Goal: Transaction & Acquisition: Purchase product/service

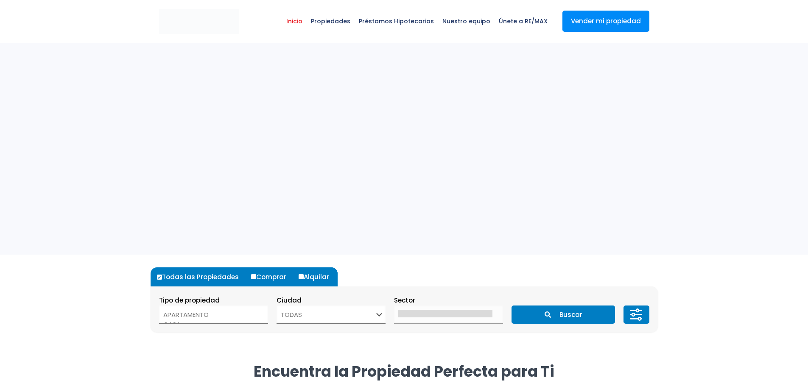
select select
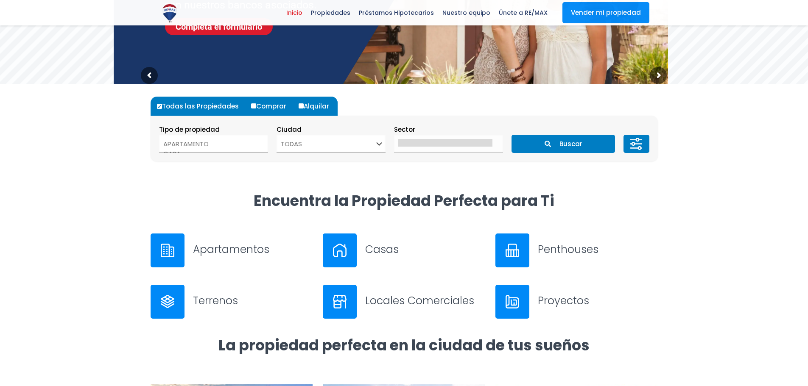
scroll to position [170, 0]
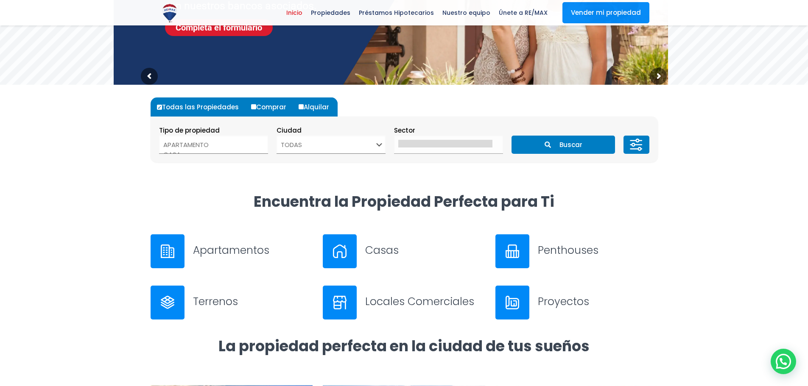
click at [348, 151] on select "TODAS SANTO DOMINGO DE GUZMÁN SANTO DOMINGO ESTE SANTO DOMINGO OESTE SANTO DOMI…" at bounding box center [330, 145] width 109 height 18
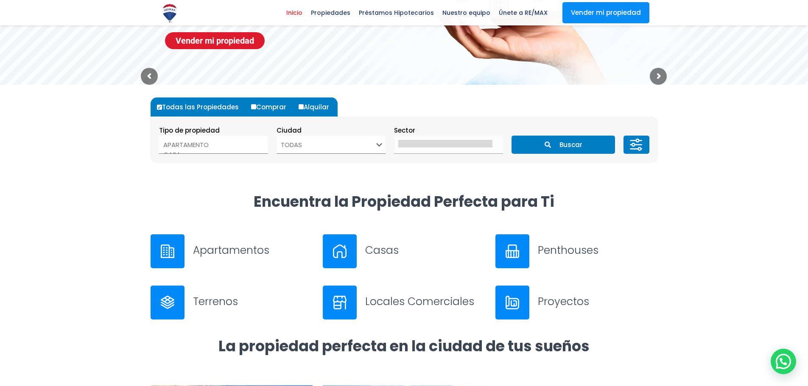
select select "1"
click at [276, 136] on select "TODAS SANTO DOMINGO DE GUZMÁN SANTO DOMINGO ESTE SANTO DOMINGO OESTE SANTO DOMI…" at bounding box center [330, 145] width 109 height 18
click at [249, 144] on option "APARTAMENTO" at bounding box center [210, 145] width 94 height 10
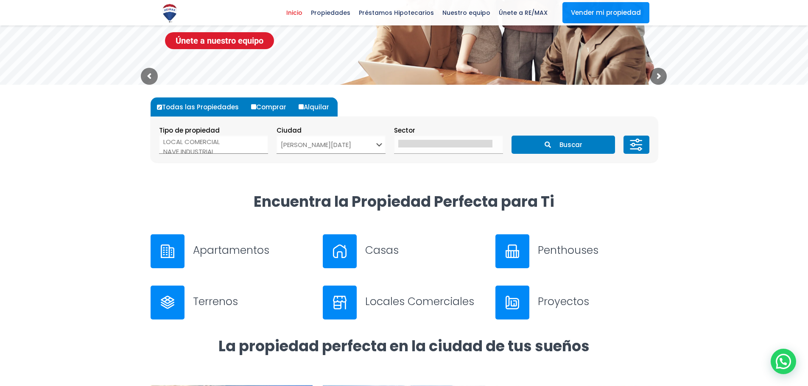
scroll to position [17, 0]
select select "comercial+site"
click at [241, 147] on option "LOCAL COMERCIAL" at bounding box center [210, 147] width 94 height 10
click at [547, 145] on icon "submit" at bounding box center [547, 145] width 6 height 6
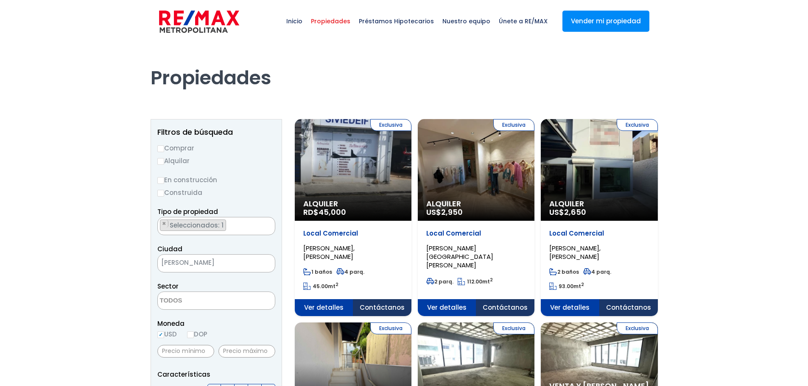
click at [160, 148] on input "Comprar" at bounding box center [160, 148] width 7 height 7
radio input "true"
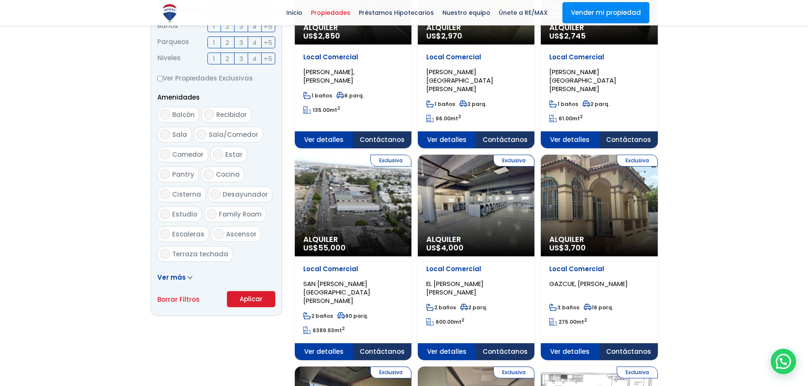
scroll to position [509, 0]
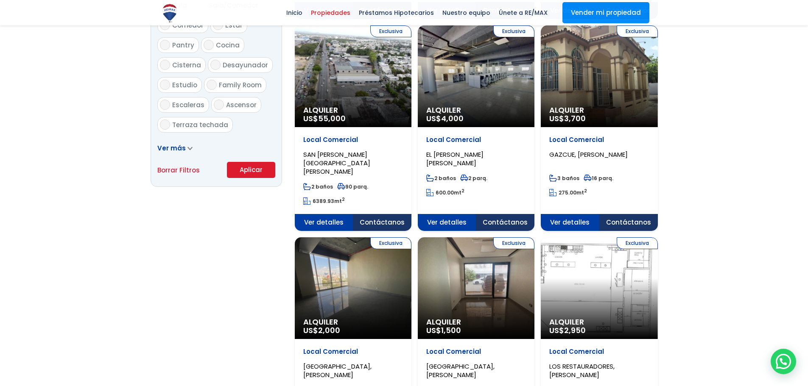
click at [261, 168] on button "Aplicar" at bounding box center [251, 170] width 48 height 16
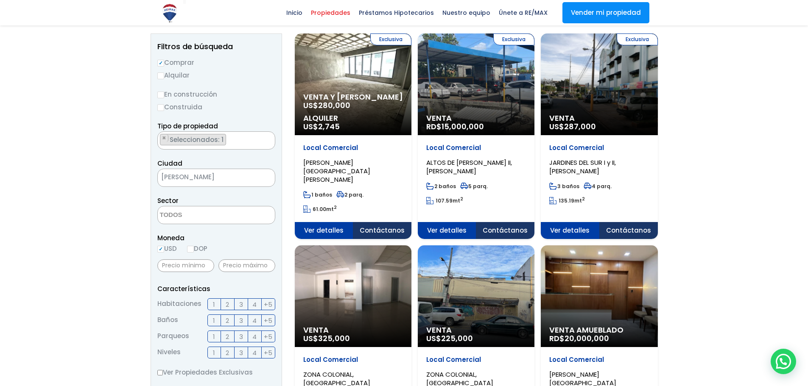
scroll to position [85, 0]
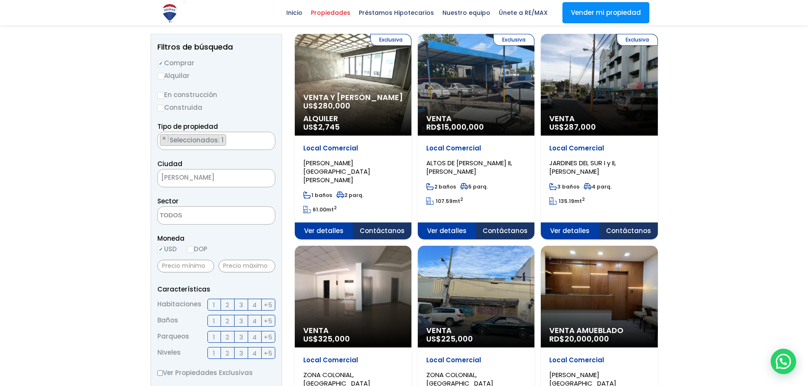
click at [236, 212] on span at bounding box center [216, 215] width 118 height 18
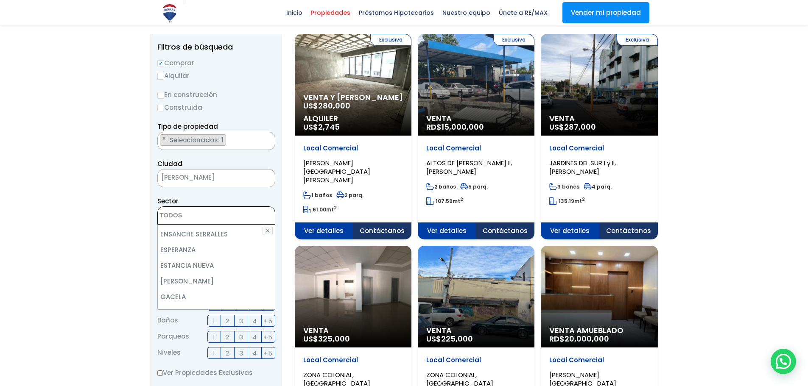
scroll to position [1314, 0]
click at [218, 318] on li "GAZCUE" at bounding box center [216, 326] width 117 height 16
select select "206"
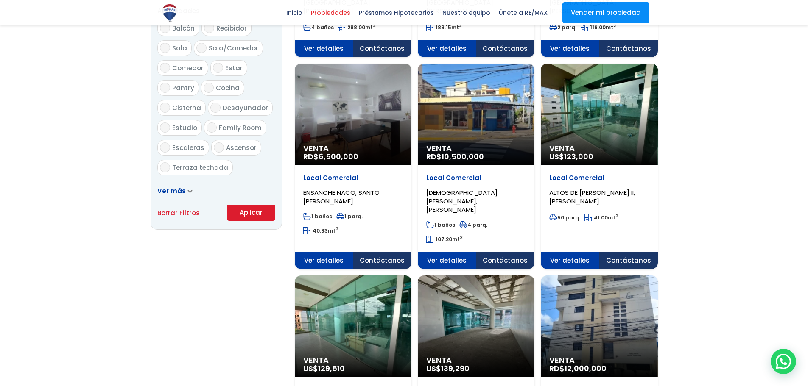
scroll to position [466, 0]
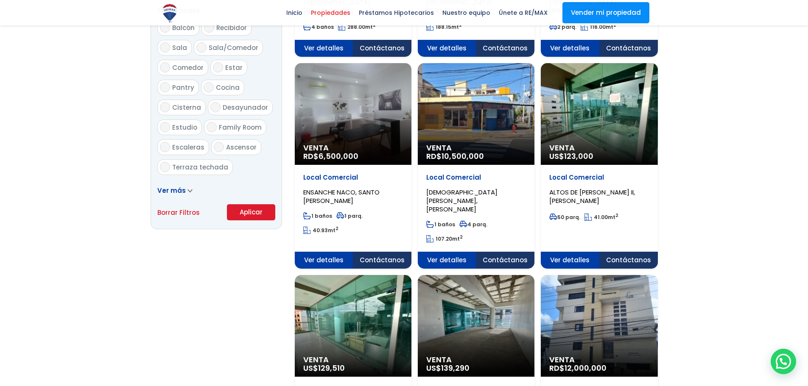
click at [254, 211] on button "Aplicar" at bounding box center [251, 212] width 48 height 16
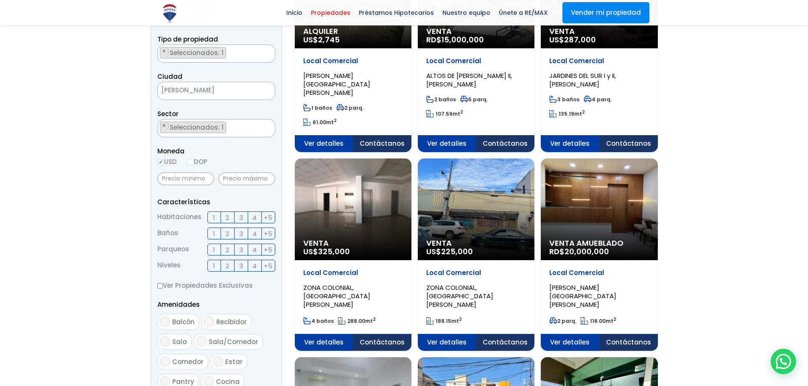
scroll to position [71, 0]
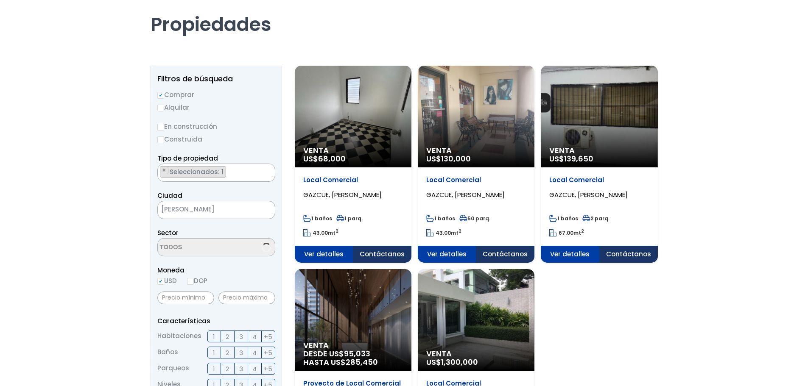
scroll to position [127, 0]
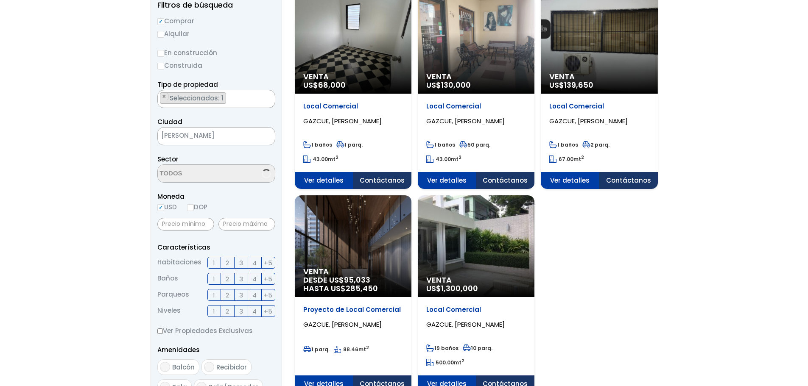
select select "206"
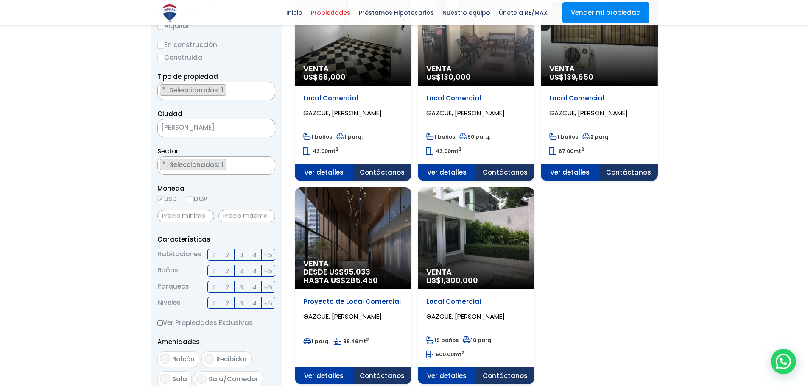
scroll to position [212, 0]
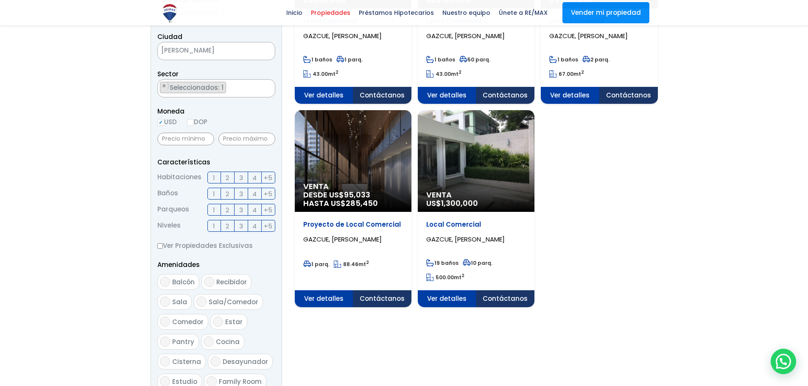
click at [353, 104] on span "Ver detalles" at bounding box center [324, 95] width 59 height 17
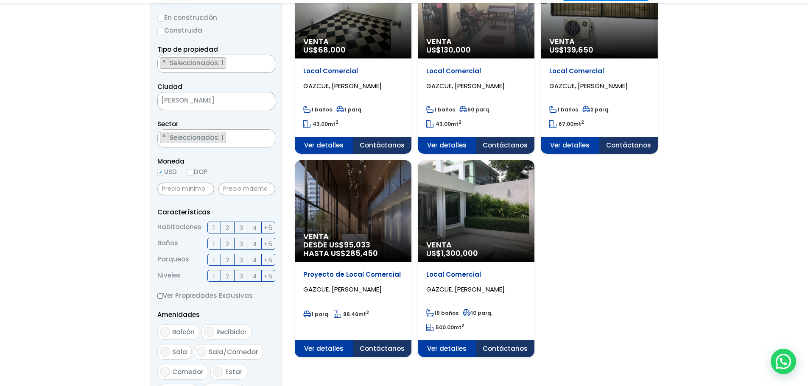
scroll to position [170, 0]
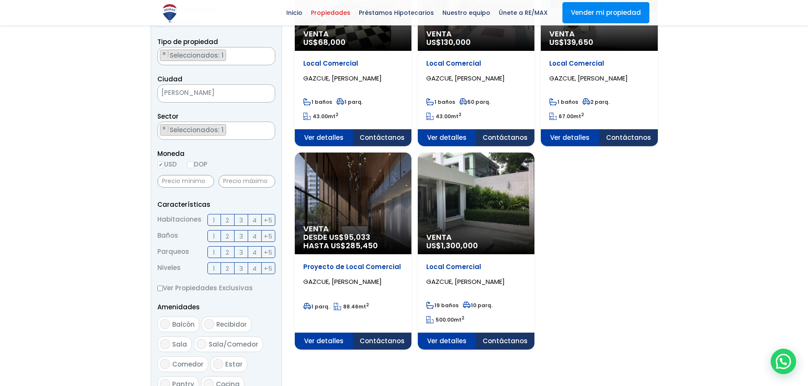
click at [248, 93] on span "SANTO DOMINGO DE GUZMÁN" at bounding box center [206, 93] width 96 height 12
drag, startPoint x: 119, startPoint y: 100, endPoint x: 140, endPoint y: 106, distance: 21.9
click at [120, 100] on div at bounding box center [404, 211] width 808 height 677
click at [240, 133] on ul "× Seleccionados: 1" at bounding box center [211, 131] width 106 height 18
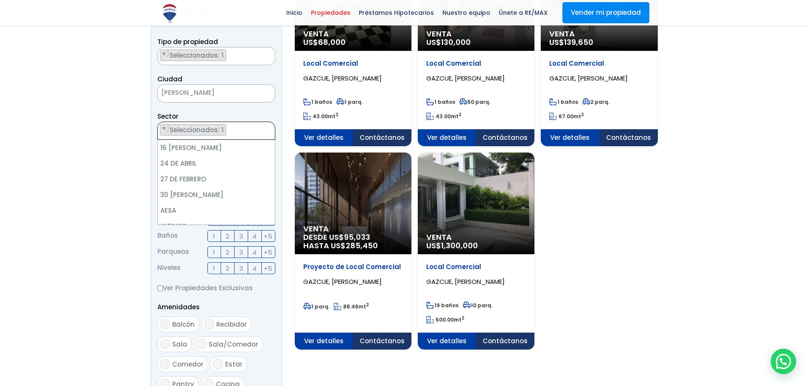
scroll to position [1344, 0]
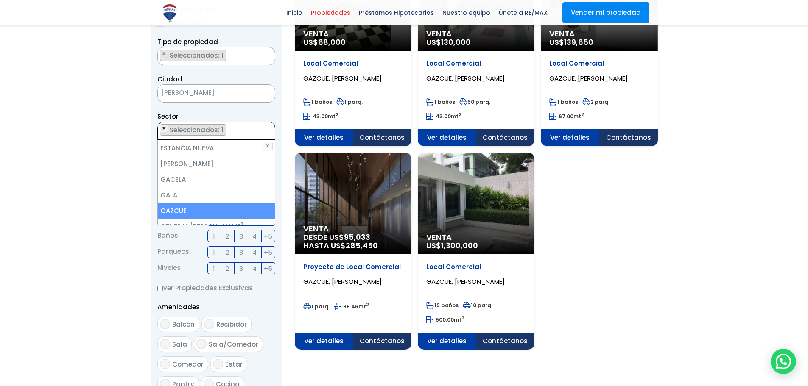
click at [164, 128] on span "×" at bounding box center [164, 129] width 4 height 8
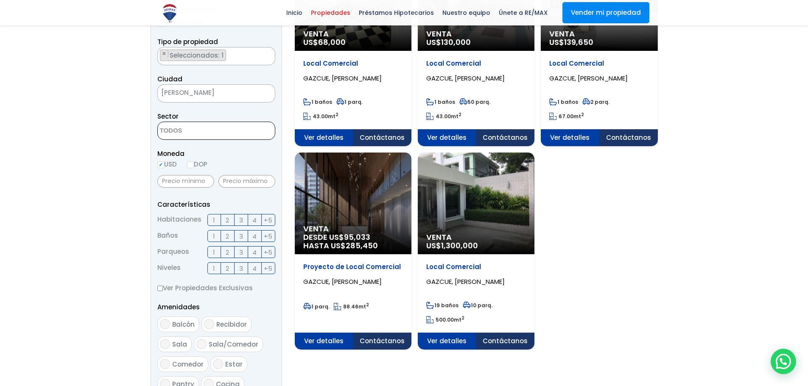
click at [262, 128] on span at bounding box center [216, 131] width 118 height 18
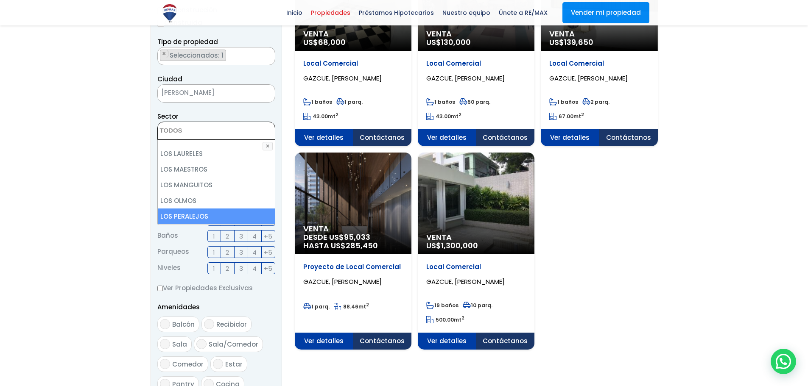
scroll to position [2505, 0]
click at [210, 229] on li "LOS PRADOS" at bounding box center [216, 237] width 117 height 16
select select "111"
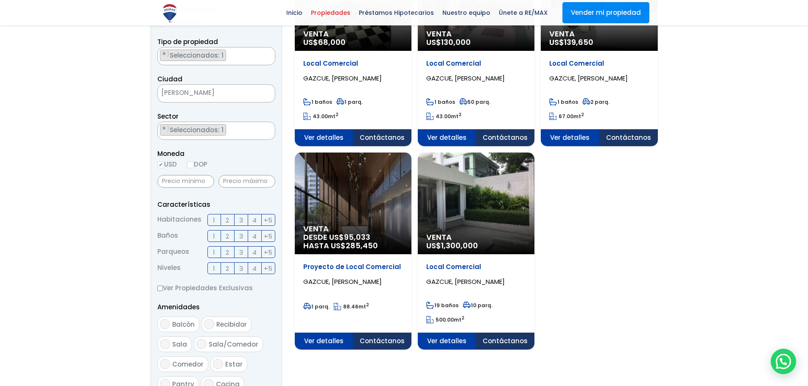
click at [73, 150] on div at bounding box center [404, 211] width 808 height 677
click at [205, 55] on span "Seleccionados: 1" at bounding box center [197, 55] width 57 height 9
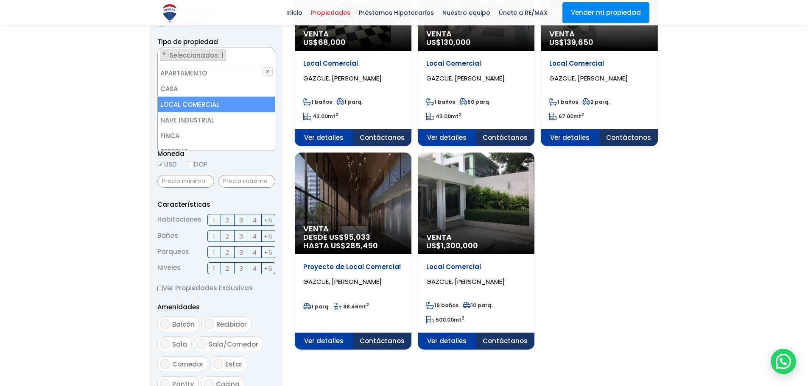
click at [204, 104] on li "LOCAL COMERCIAL" at bounding box center [216, 105] width 117 height 16
click at [187, 109] on li "LOCAL COMERCIAL" at bounding box center [216, 105] width 117 height 16
select select "comercial+site"
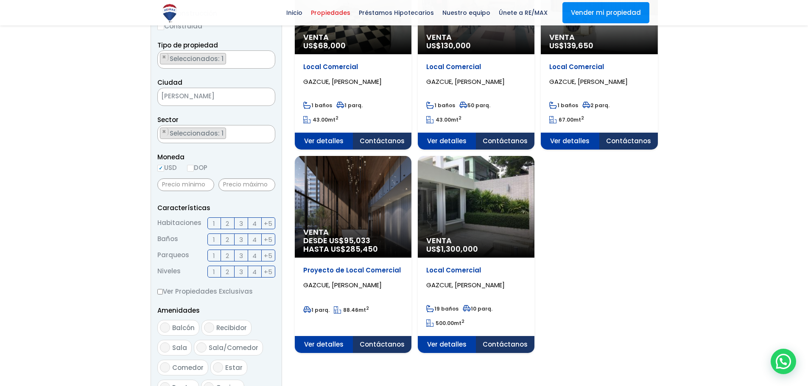
click at [84, 117] on div at bounding box center [404, 214] width 808 height 677
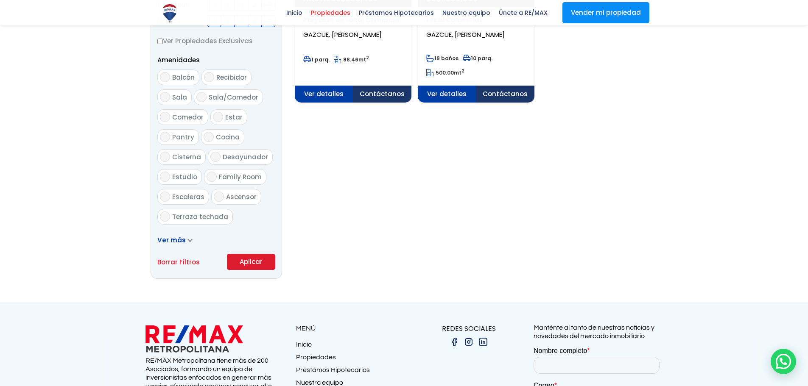
scroll to position [463, 0]
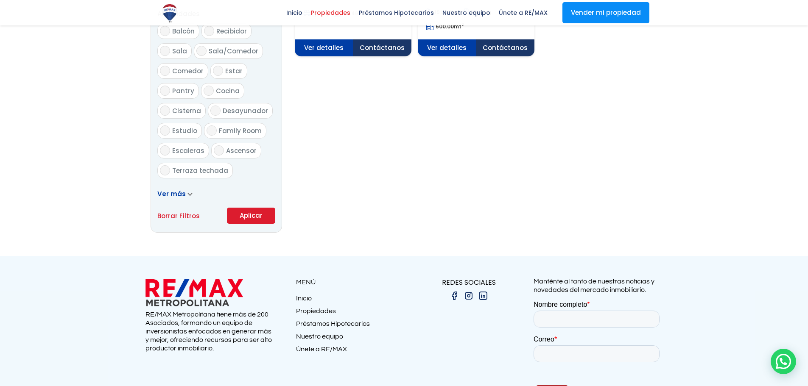
click at [242, 215] on button "Aplicar" at bounding box center [251, 216] width 48 height 16
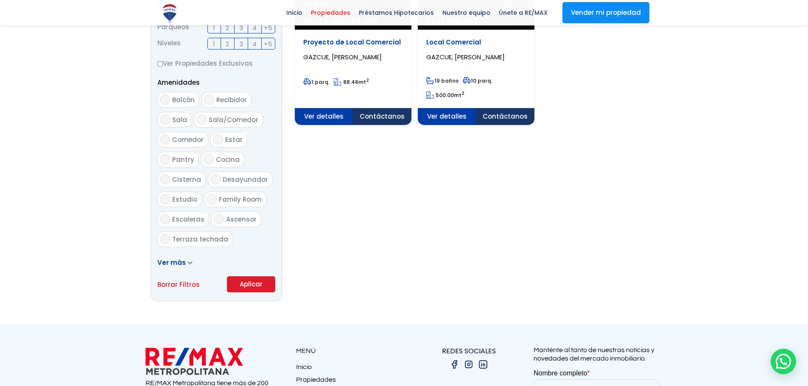
scroll to position [336, 0]
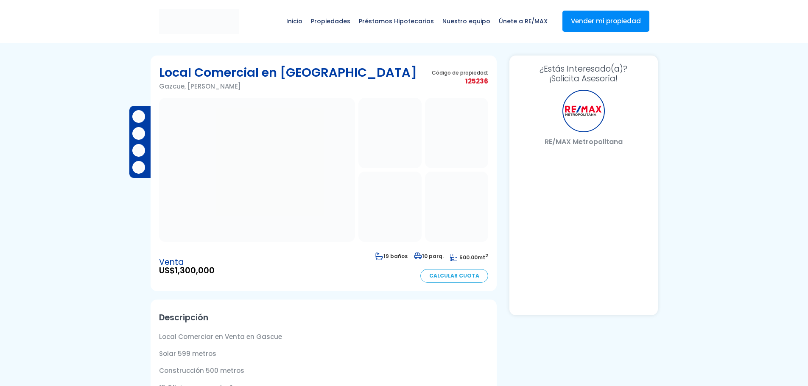
select select "DO"
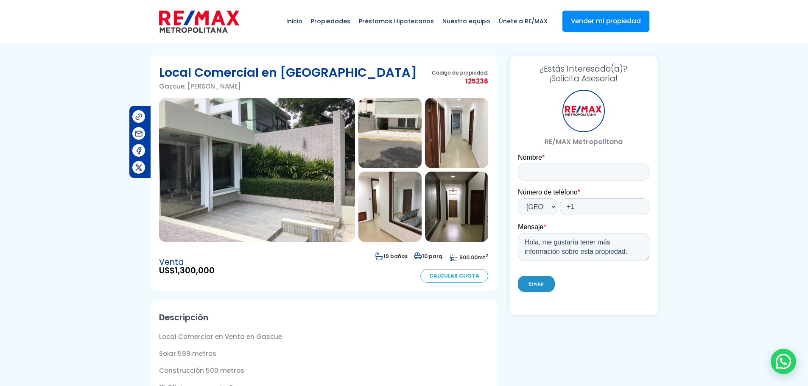
click at [404, 145] on img at bounding box center [389, 133] width 63 height 70
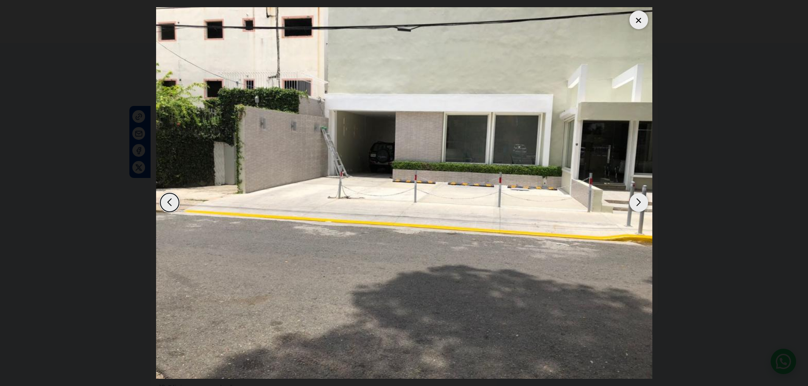
click at [642, 203] on div "Next slide" at bounding box center [638, 202] width 19 height 19
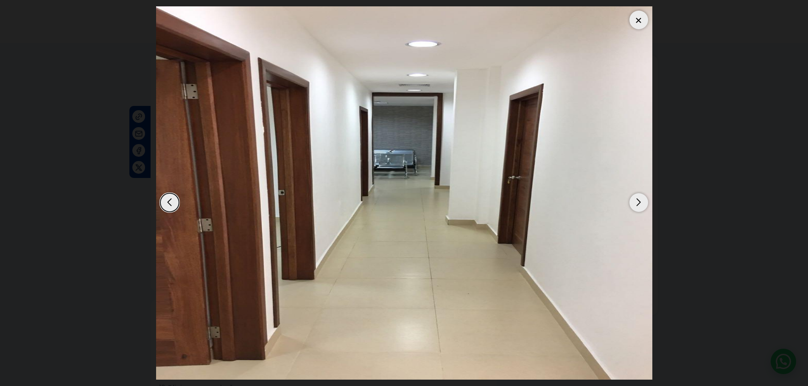
click at [642, 203] on div "Next slide" at bounding box center [638, 202] width 19 height 19
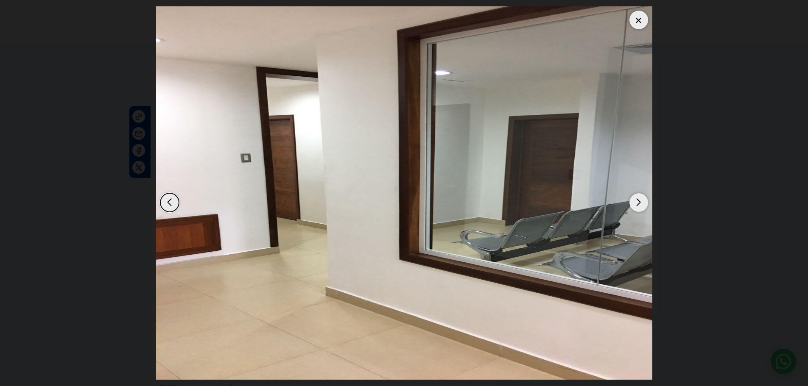
click at [642, 203] on div "Next slide" at bounding box center [638, 202] width 19 height 19
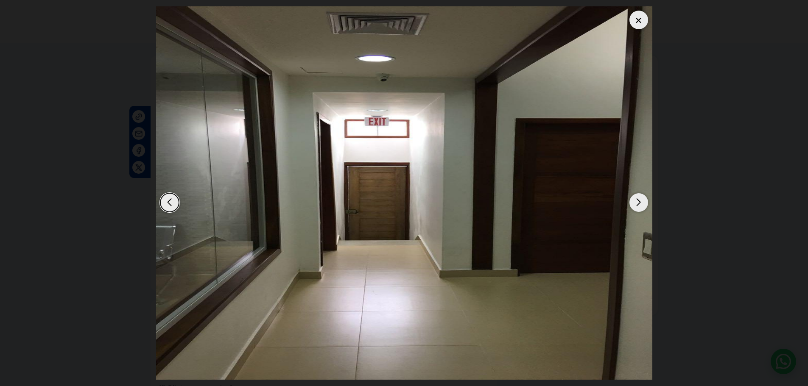
click at [642, 203] on div "Next slide" at bounding box center [638, 202] width 19 height 19
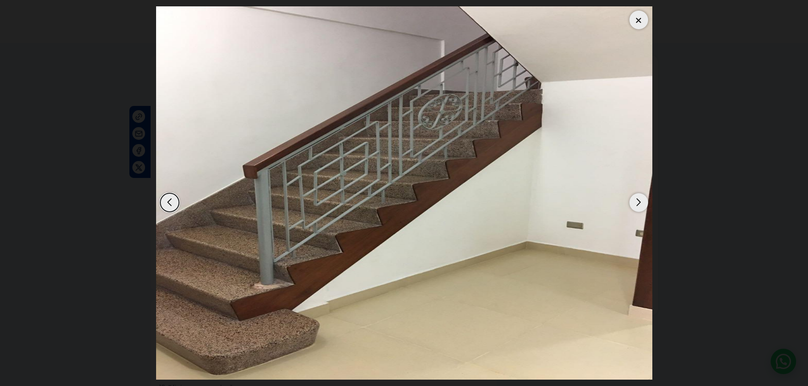
click at [642, 203] on div "Next slide" at bounding box center [638, 202] width 19 height 19
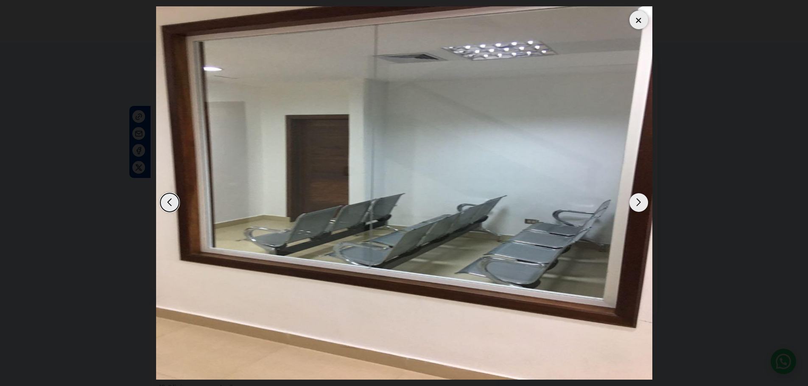
click at [642, 203] on div "Next slide" at bounding box center [638, 202] width 19 height 19
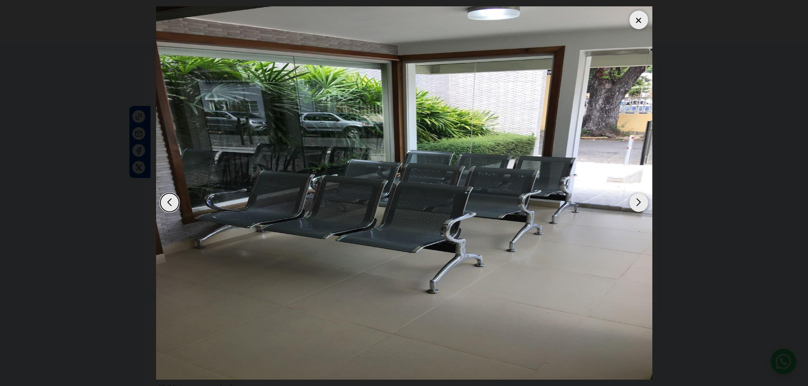
click at [642, 203] on div "Next slide" at bounding box center [638, 202] width 19 height 19
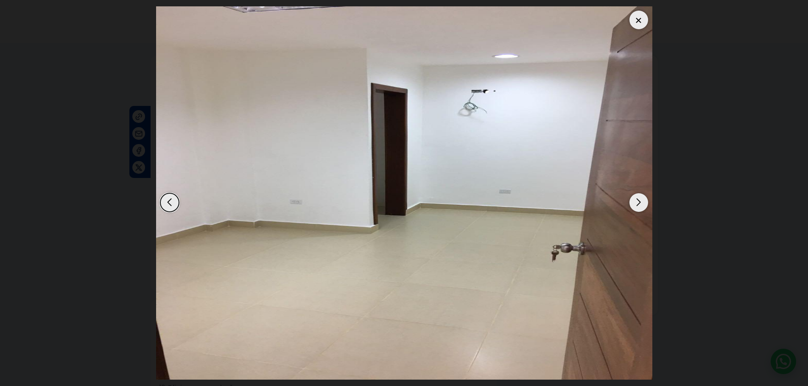
click at [642, 203] on div "Next slide" at bounding box center [638, 202] width 19 height 19
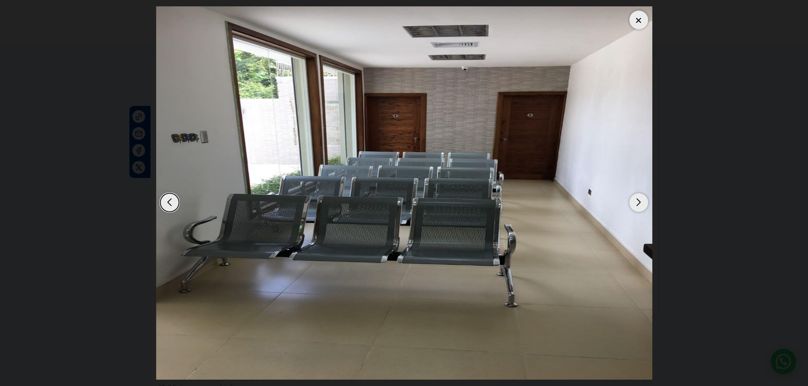
click at [642, 203] on div "Next slide" at bounding box center [638, 202] width 19 height 19
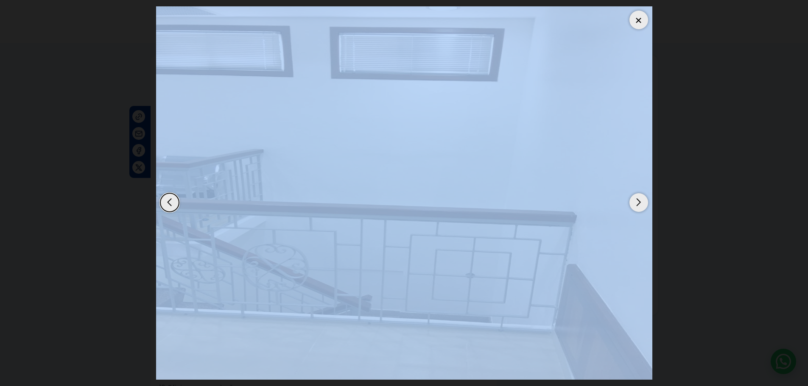
click at [642, 203] on div "Next slide" at bounding box center [638, 202] width 19 height 19
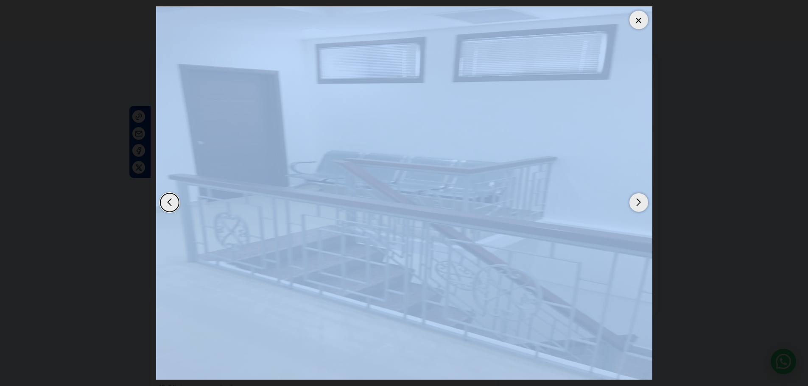
click at [634, 20] on div at bounding box center [638, 20] width 19 height 19
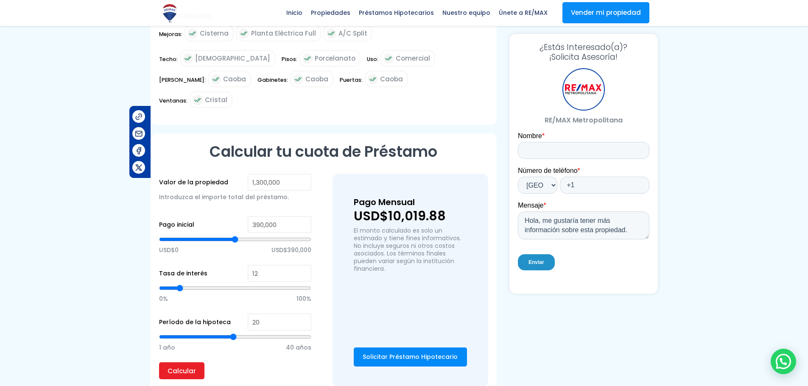
scroll to position [522, 0]
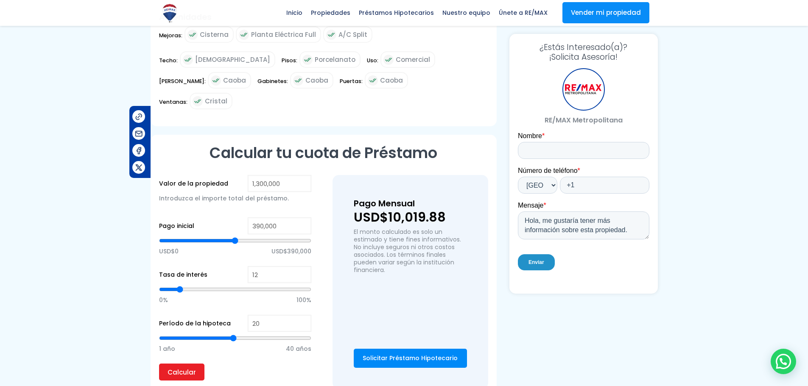
type input "13"
type input "14"
type input "15"
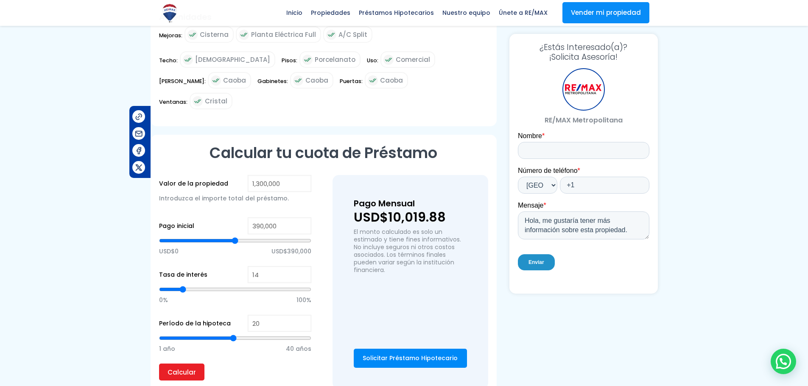
type input "15"
type input "14"
type input "13"
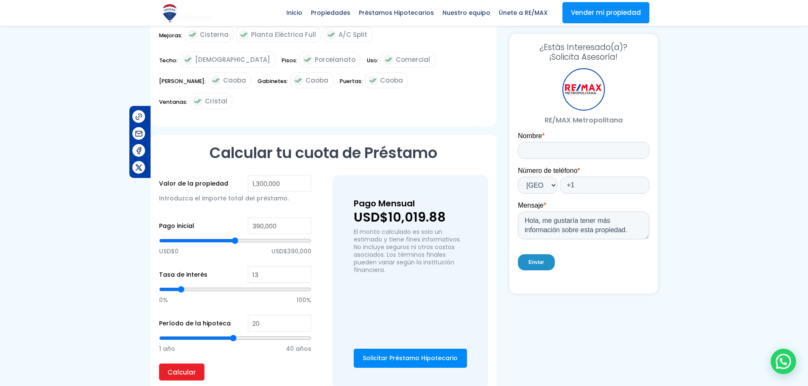
type input "12"
type input "11"
type input "10"
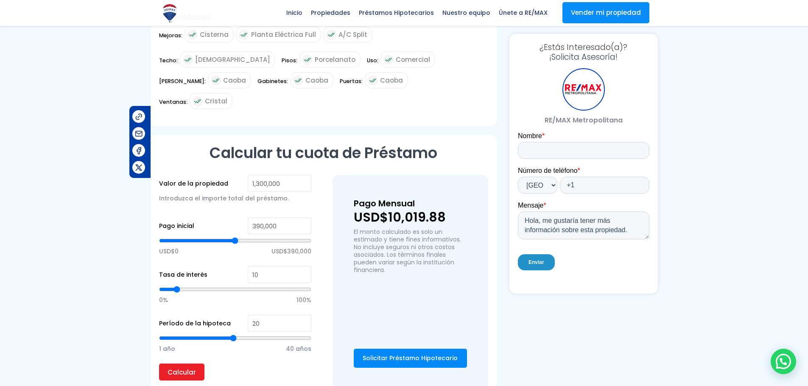
type input "10"
click at [177, 285] on input "range" at bounding box center [235, 289] width 152 height 8
type input "660,798"
type input "660798"
type input "657,012"
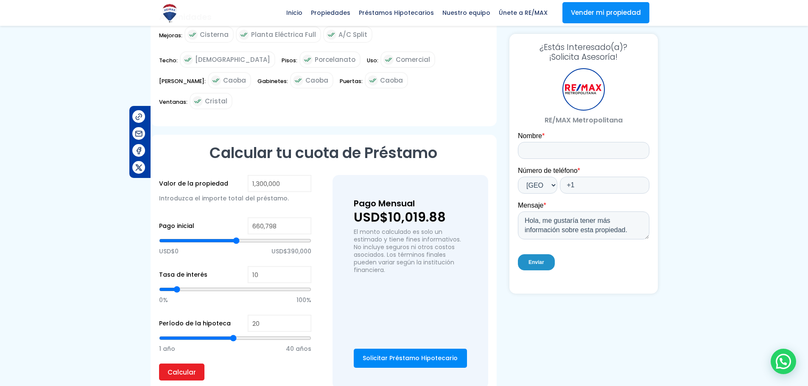
type input "657012"
type input "653,225"
type input "653225"
type input "649,438"
type input "649438"
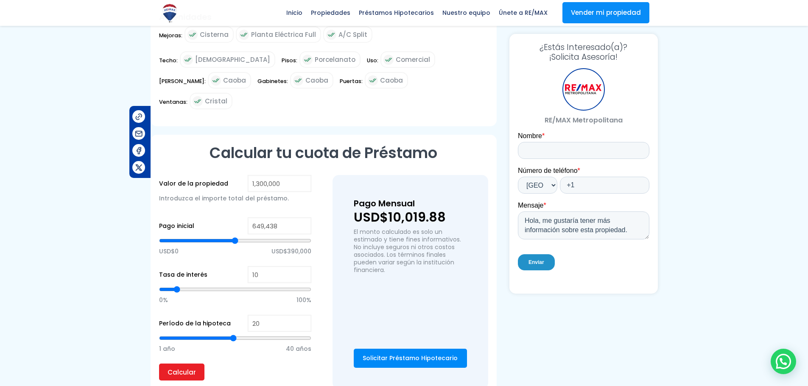
type input "641,864"
type input "641864"
type input "634,291"
type input "634291"
type input "626,717"
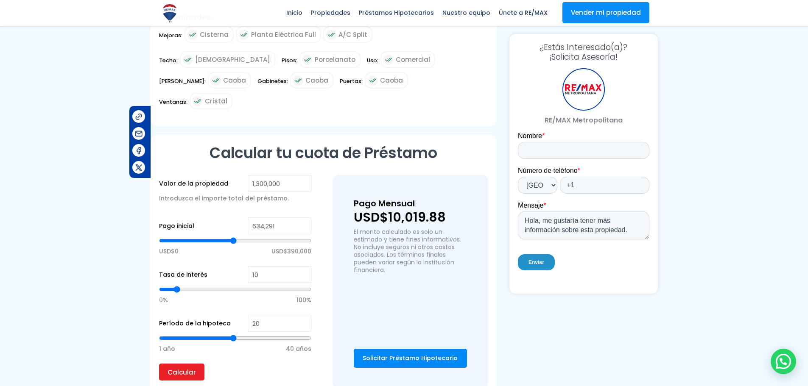
type input "626717"
type input "619,143"
type input "619143"
type input "615,357"
type input "615357"
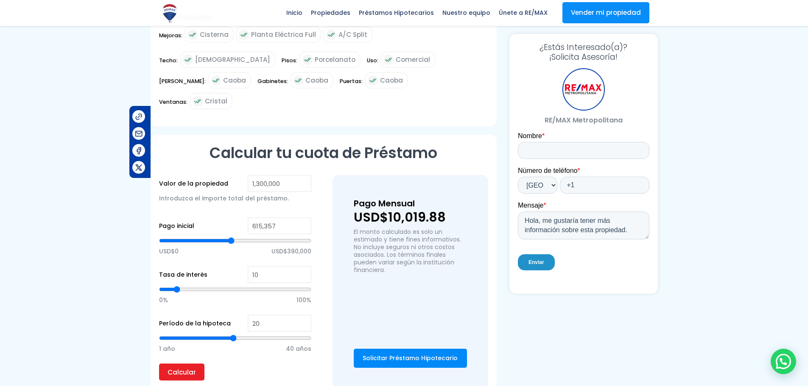
type input "611,570"
type input "611570"
type input "600,209"
type input "600209"
type input "592,636"
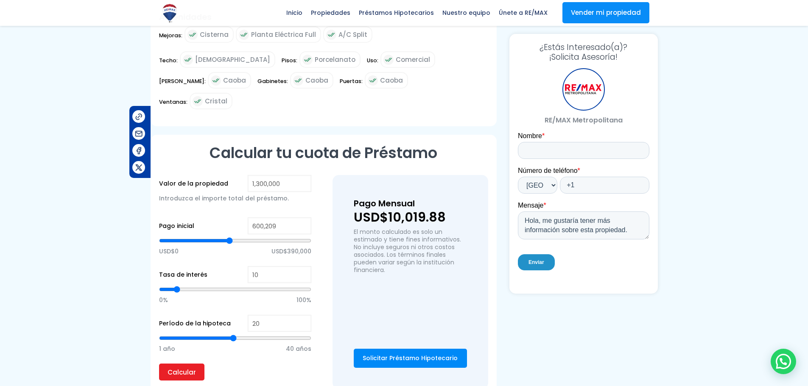
type input "592636"
type input "581,275"
type input "581275"
type input "573,702"
type input "573702"
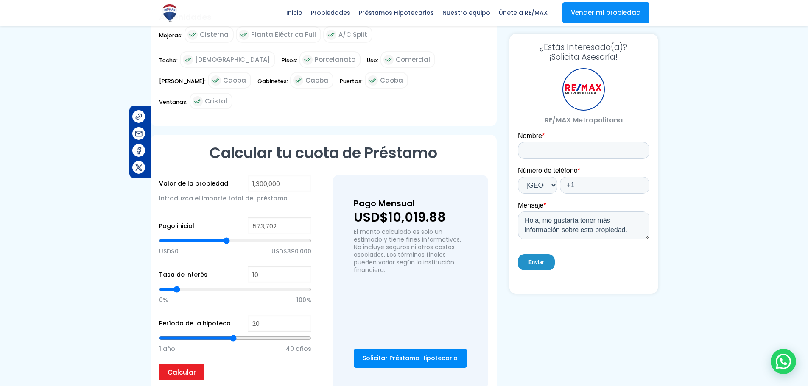
type input "569,915"
type input "569915"
type input "562,341"
type input "562341"
type input "554,768"
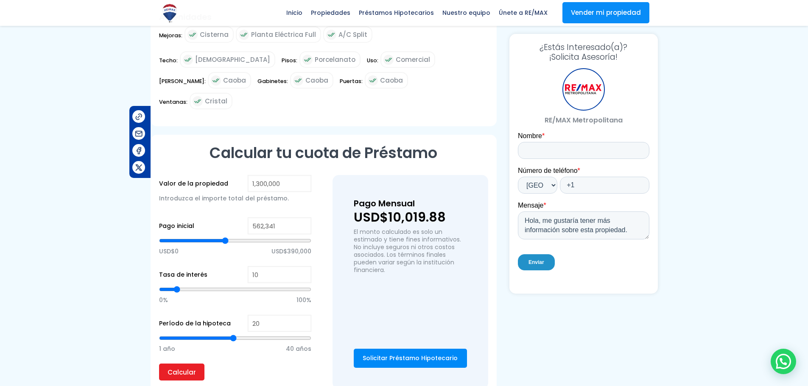
type input "554768"
type input "547,194"
type input "547194"
type input "539,620"
type input "539620"
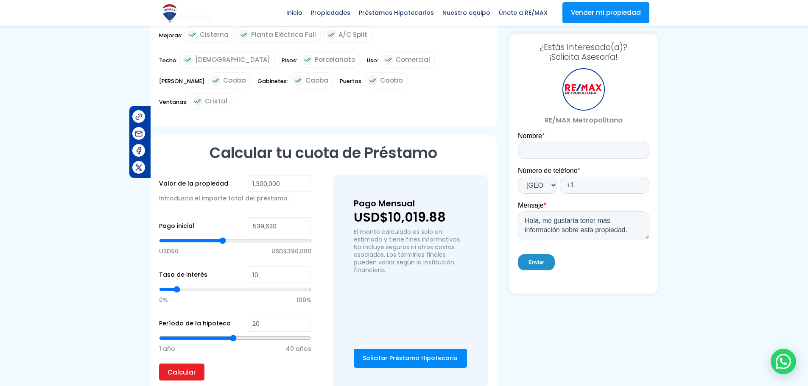
type input "524,473"
type input "524473"
type input "513,113"
type input "513113"
type input "494,179"
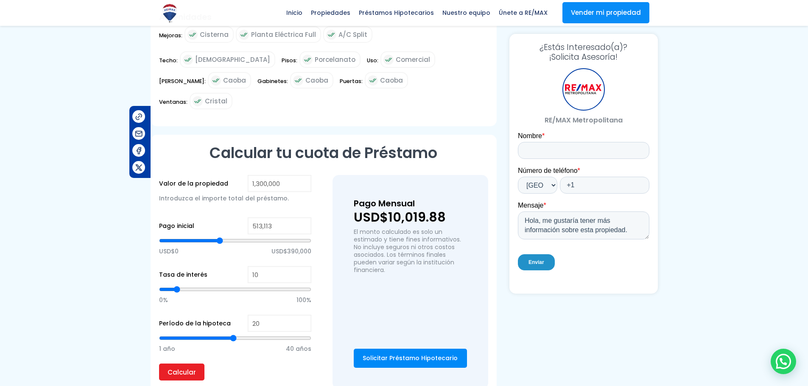
type input "494179"
type input "471,458"
type input "471458"
type input "444,950"
type input "444950"
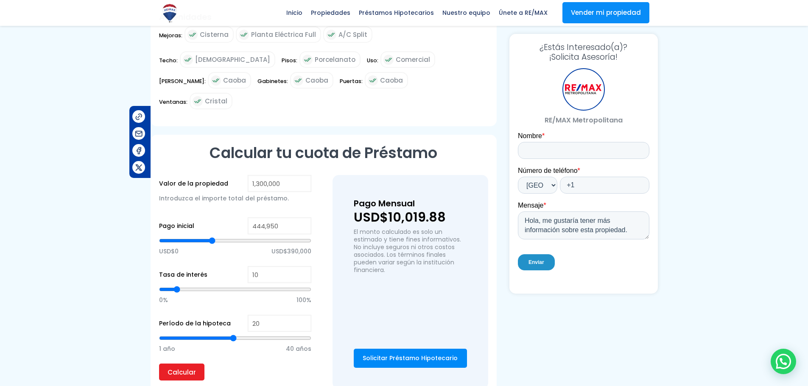
type input "441,163"
type input "441163"
type input "429,803"
type input "429803"
type input "418,442"
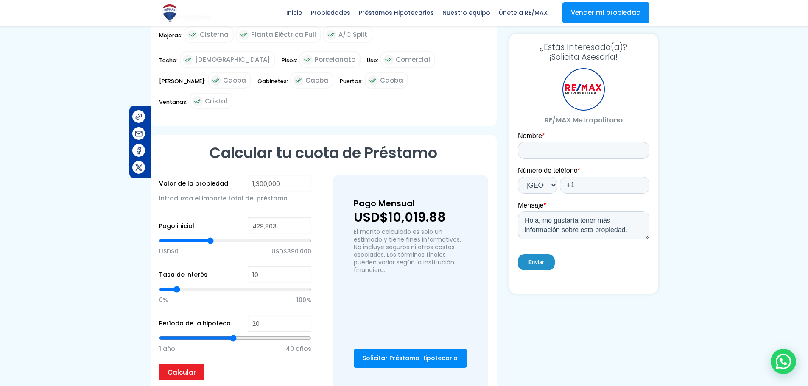
type input "418442"
type input "407,082"
type input "407082"
type input "395,722"
type input "395722"
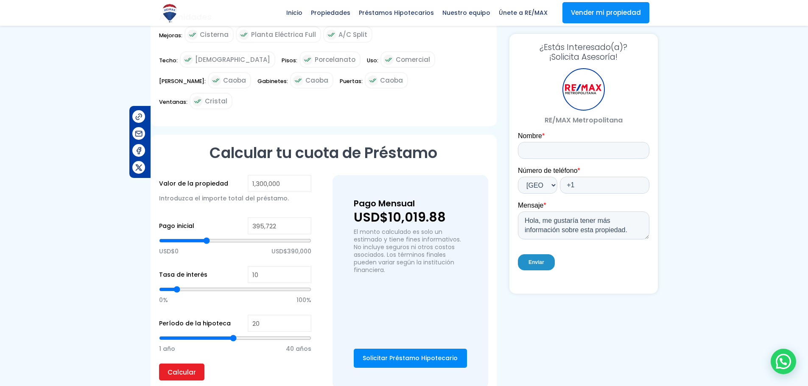
type input "391,935"
type input "391935"
type input "388,148"
type input "388148"
type input "384,361"
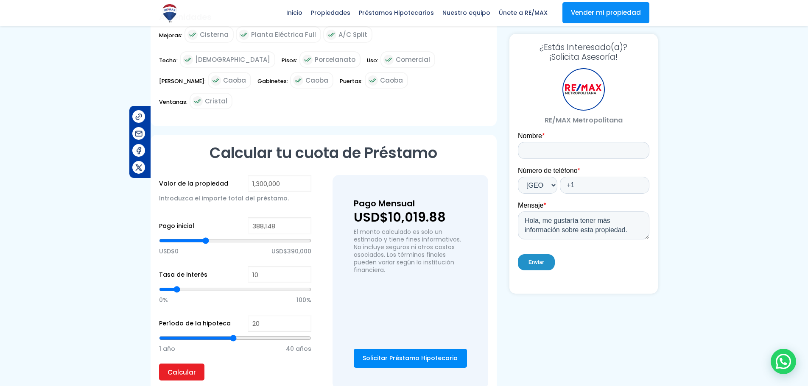
type input "384361"
type input "380,574"
type input "380574"
type input "376,788"
type input "376788"
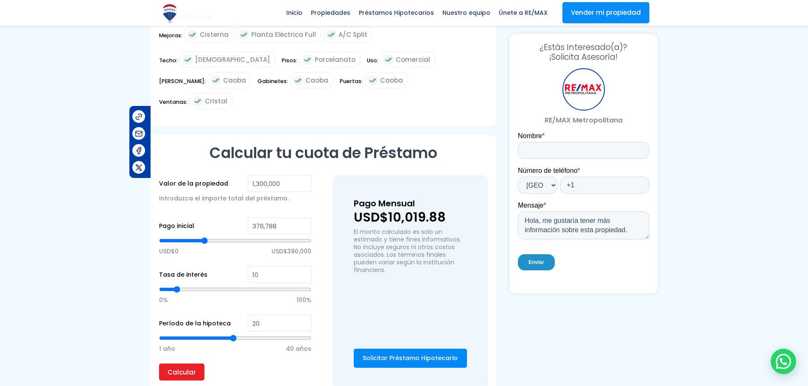
type input "373,001"
type input "373001"
type input "369,214"
type input "369214"
type input "365,427"
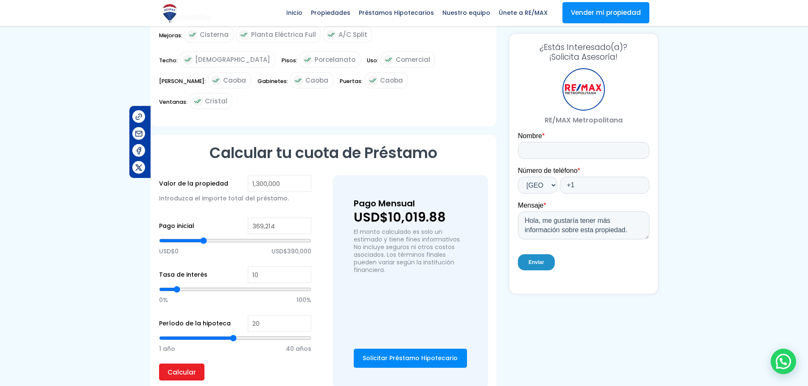
type input "365427"
type input "361,640"
type input "361640"
type input "357,854"
type input "357854"
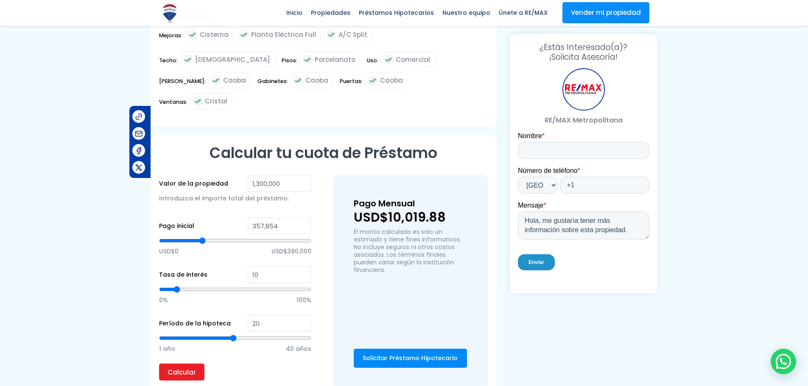
type input "354,067"
type input "354067"
type input "357,854"
type input "357854"
type input "361,640"
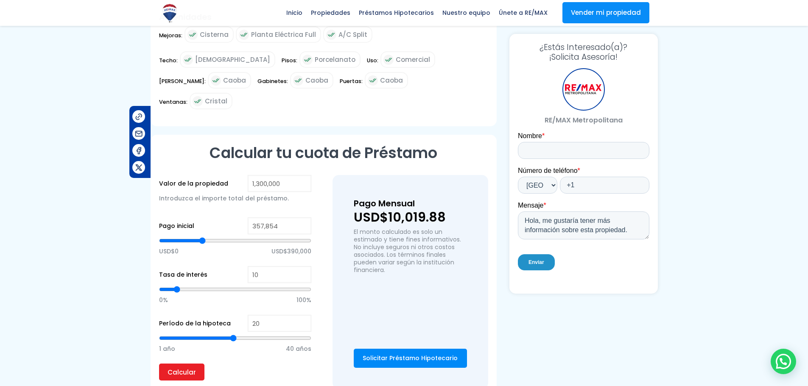
type input "361640"
type input "365,427"
type input "365427"
type input "361,640"
type input "361640"
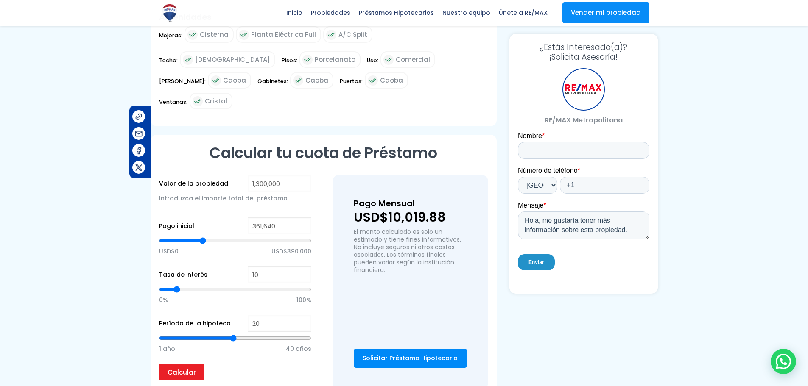
type input "357,854"
type input "357854"
type input "354,067"
type input "354067"
type input "350,280"
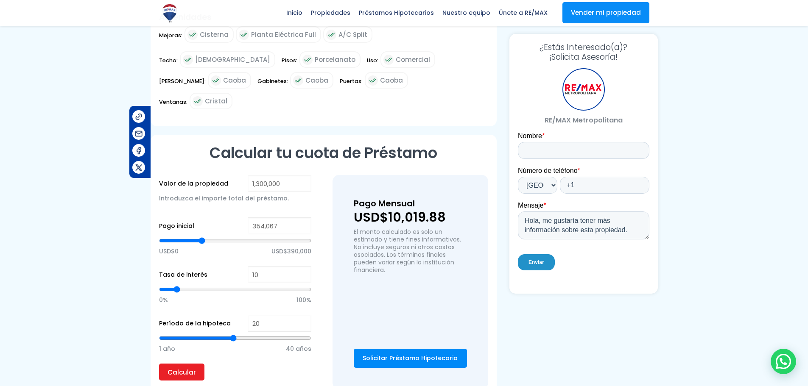
type input "350280"
type input "342,706"
type input "342706"
type input "338,919"
type input "338919"
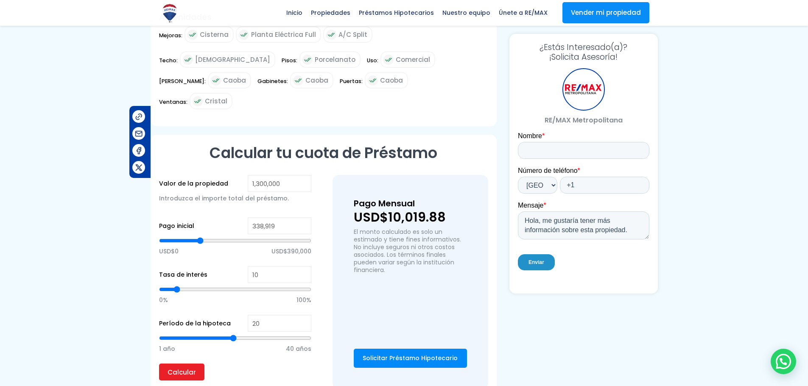
type input "335,133"
type input "335133"
type input "331,346"
type input "331346"
type input "327,559"
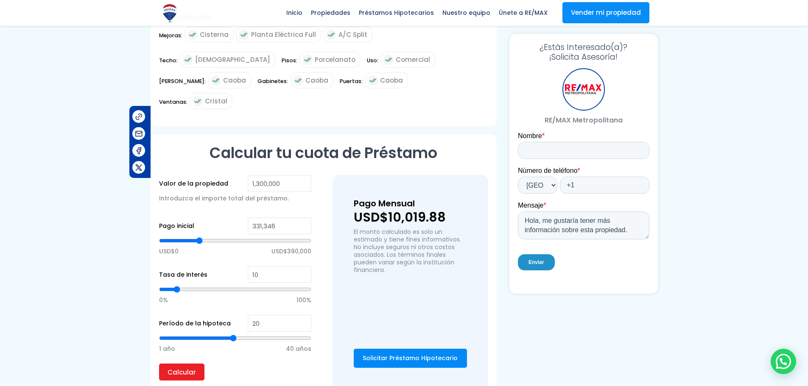
type input "327559"
type input "323,772"
type input "323772"
type input "319,985"
type input "319985"
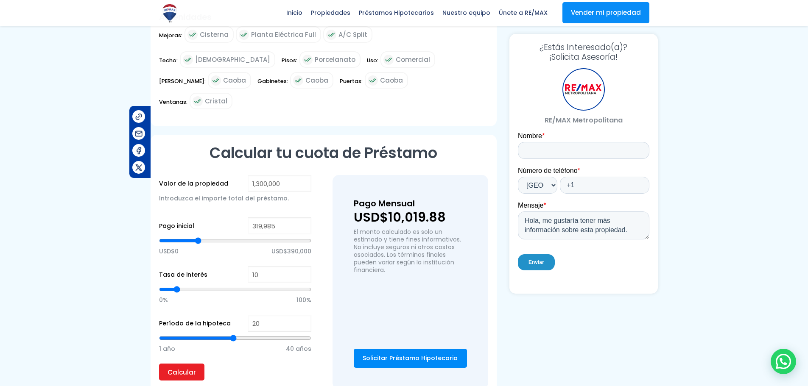
type input "316,199"
type input "316199"
type input "312,412"
type input "312412"
type input "308,625"
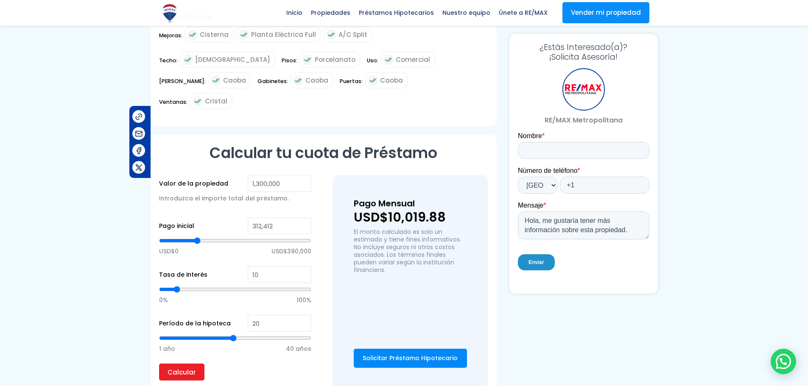
type input "308625"
type input "304,838"
type input "304838"
type input "301,051"
type input "301051"
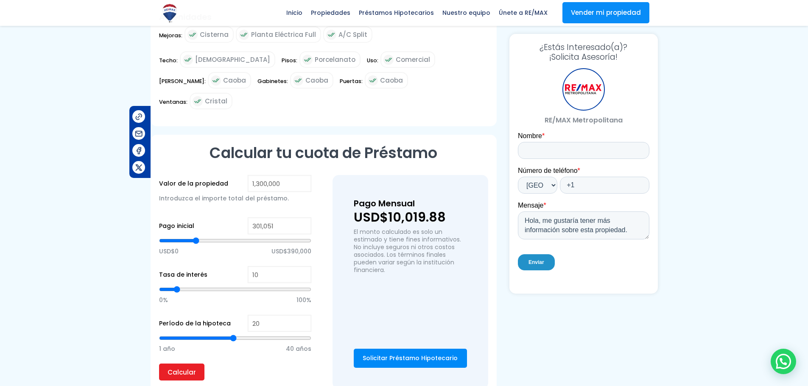
type input "297,265"
type input "297265"
type input "301,051"
drag, startPoint x: 237, startPoint y: 220, endPoint x: 196, endPoint y: 216, distance: 40.9
type input "301051"
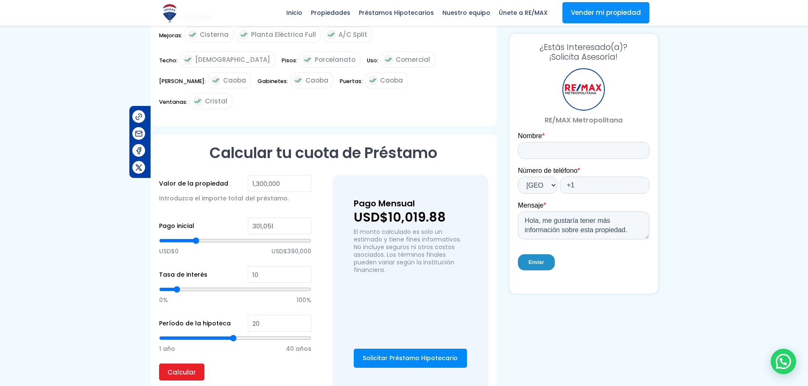
click at [196, 237] on input "range" at bounding box center [235, 241] width 152 height 8
click at [180, 364] on input "Calcular" at bounding box center [181, 372] width 45 height 17
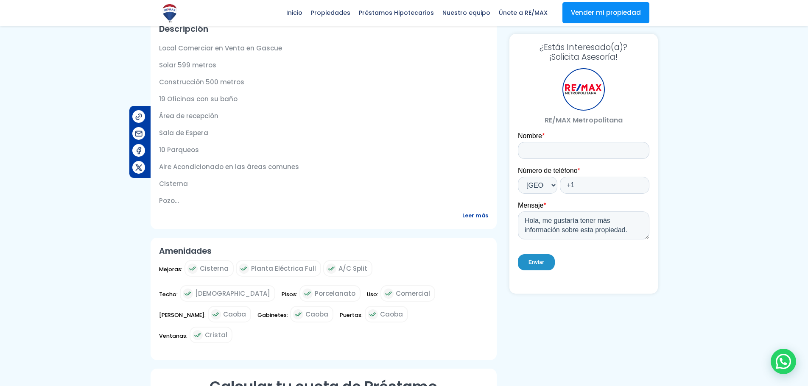
scroll to position [141, 0]
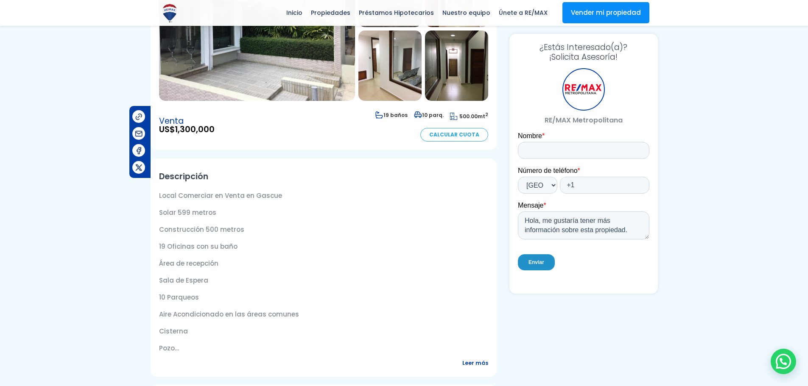
click at [467, 358] on span "Leer más" at bounding box center [475, 363] width 26 height 11
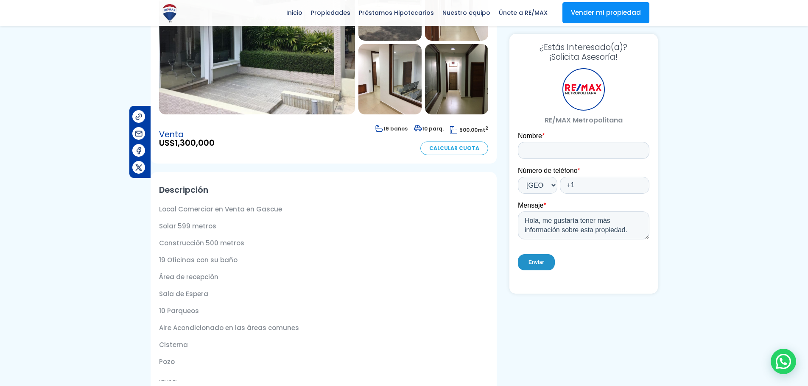
scroll to position [0, 0]
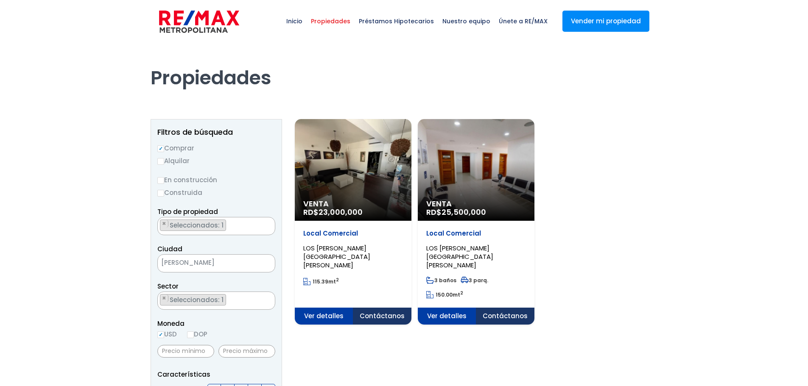
scroll to position [1580, 0]
click at [247, 293] on ul "× Seleccionados: 1" at bounding box center [211, 301] width 106 height 18
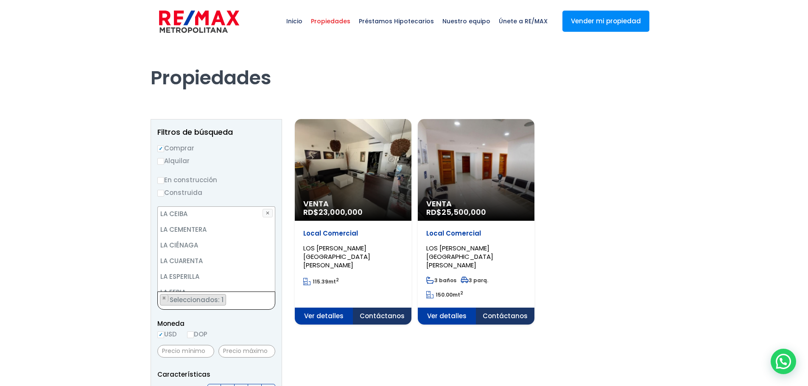
scroll to position [1800, 0]
click at [205, 269] on li "LA ESPERILLA" at bounding box center [216, 277] width 117 height 16
select select "180"
click at [228, 318] on li "ZONA UNIVERSITARIA" at bounding box center [216, 326] width 117 height 16
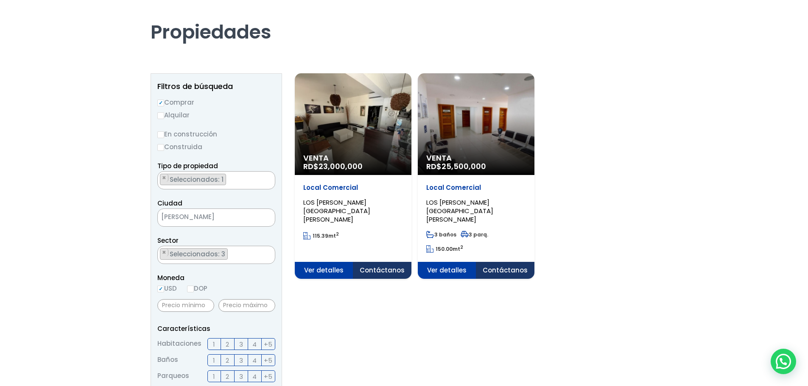
scroll to position [297, 0]
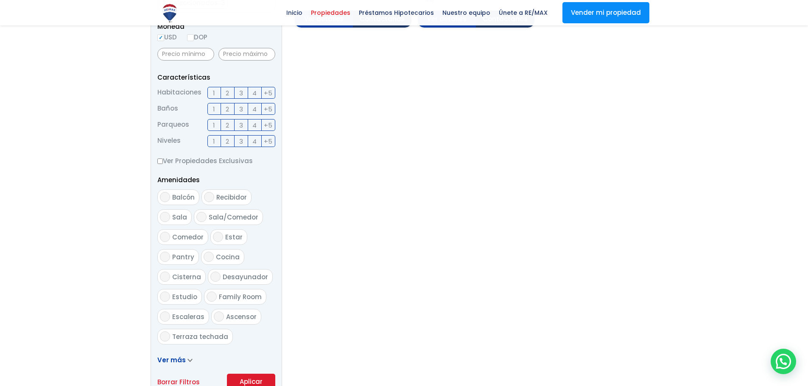
click at [264, 378] on button "Aplicar" at bounding box center [251, 382] width 48 height 16
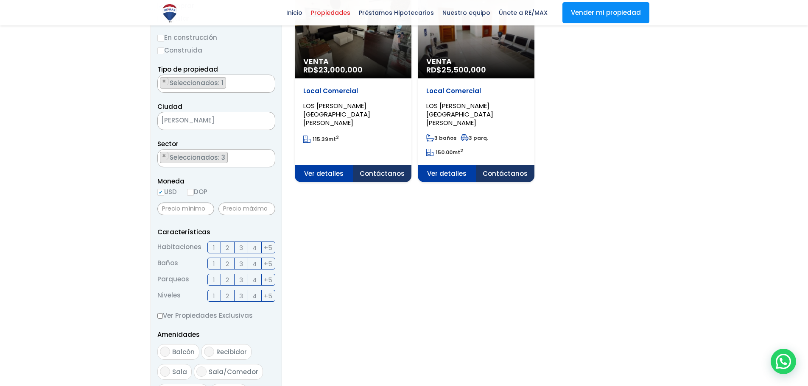
scroll to position [127, 0]
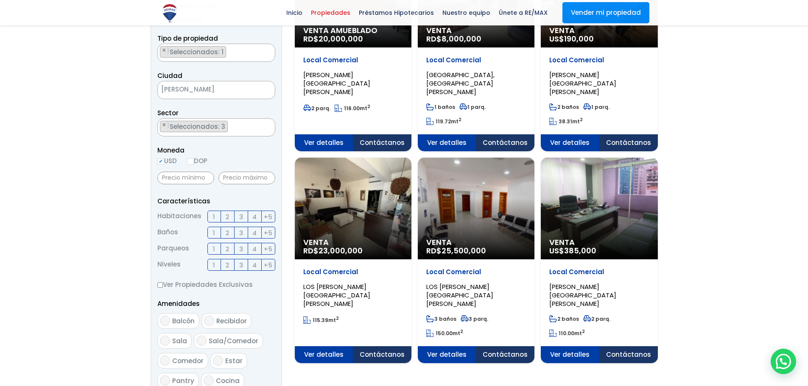
scroll to position [170, 0]
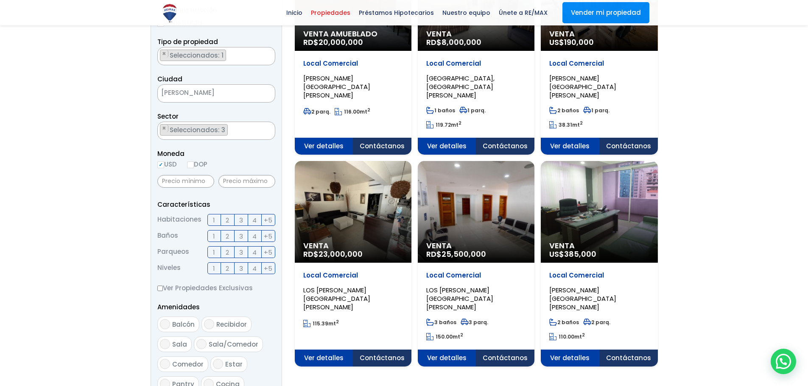
click at [245, 131] on ul "× Seleccionados: 3 × Seleccionados: 3 × Seleccionados: 3" at bounding box center [211, 131] width 106 height 18
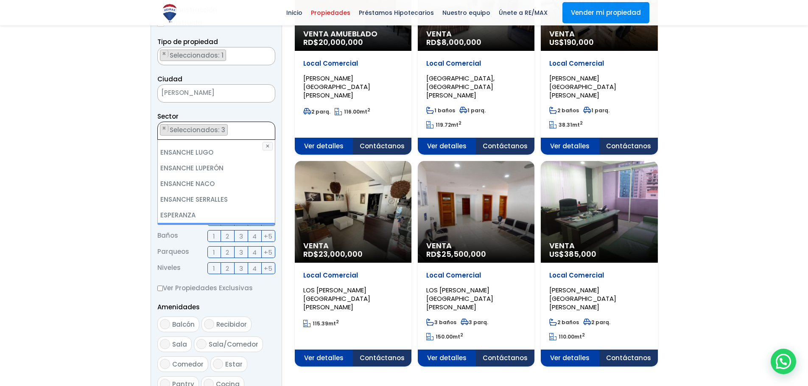
scroll to position [1336, 0]
click at [250, 212] on li "GAZCUE" at bounding box center [216, 220] width 117 height 16
select select "206"
click at [251, 236] on li "PIANTINI" at bounding box center [216, 244] width 117 height 16
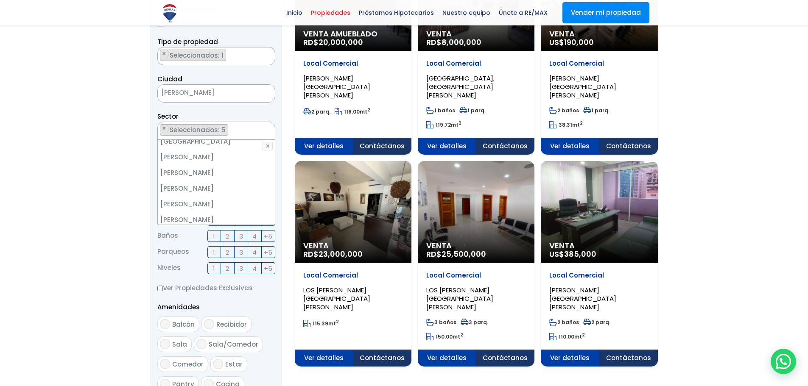
scroll to position [4047, 0]
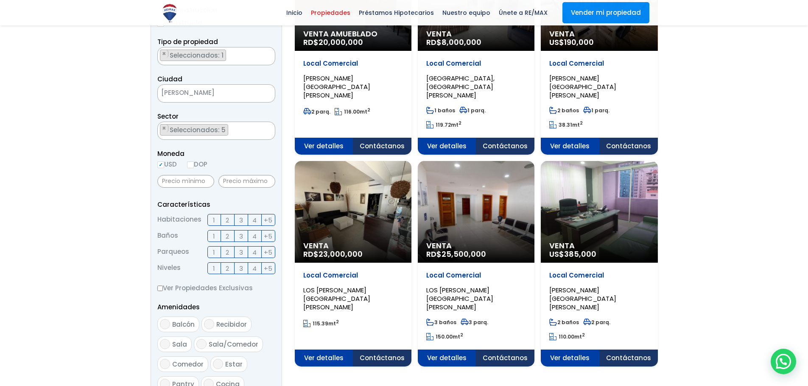
click at [122, 189] on div at bounding box center [404, 211] width 808 height 677
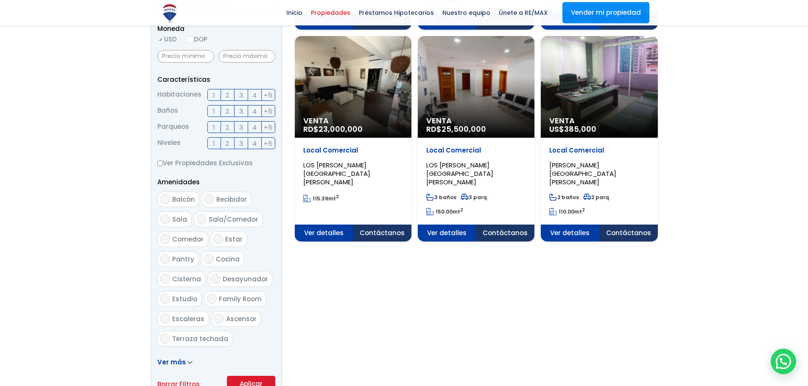
scroll to position [297, 0]
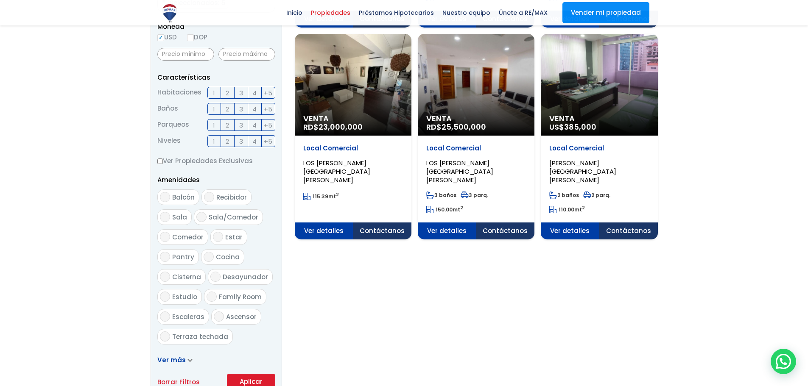
click at [251, 377] on button "Aplicar" at bounding box center [251, 382] width 48 height 16
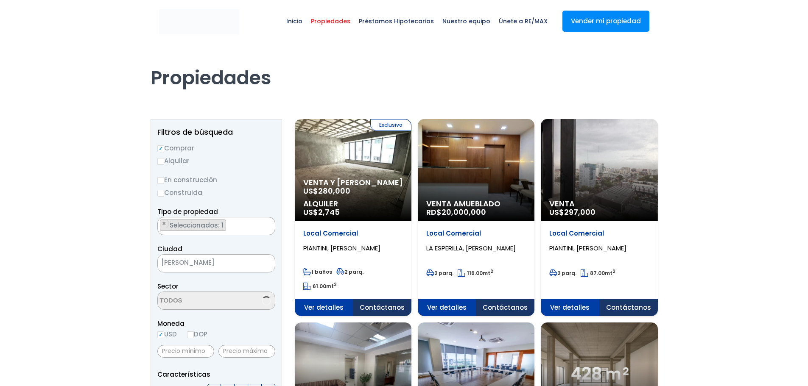
scroll to position [16, 0]
select select "206"
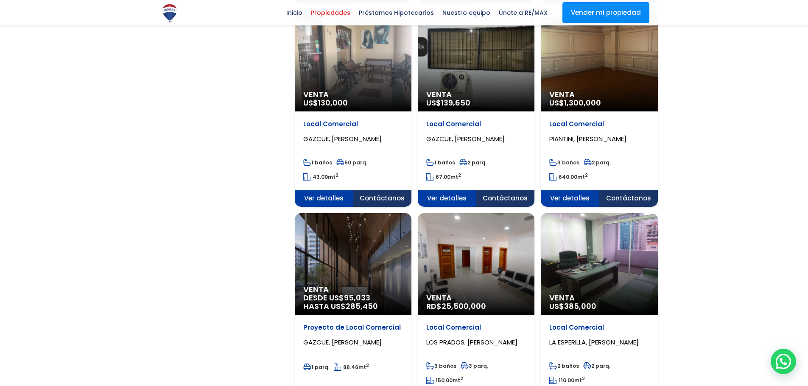
scroll to position [721, 0]
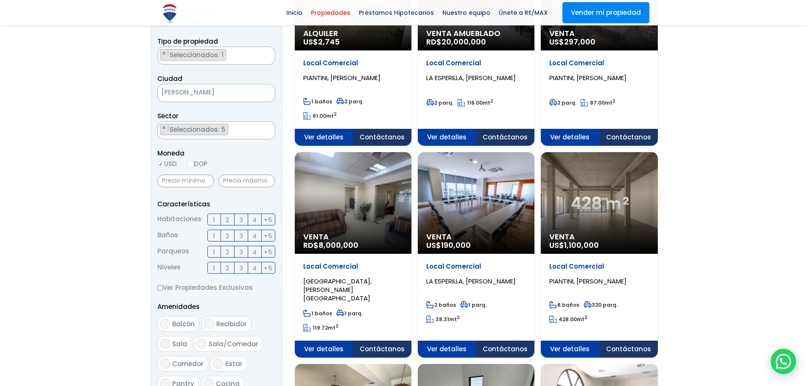
scroll to position [170, 0]
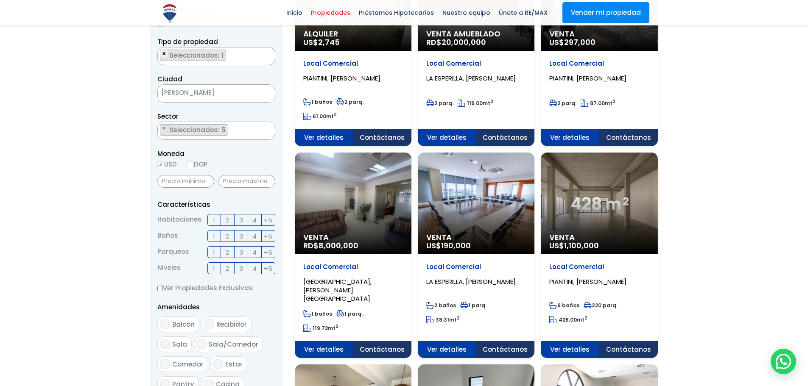
click at [163, 53] on span "×" at bounding box center [164, 54] width 4 height 8
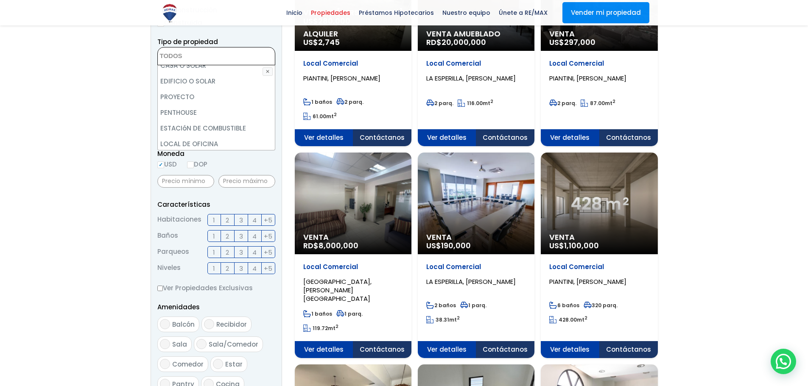
scroll to position [166, 0]
click at [258, 140] on li "LOCAL DE OFICINA" at bounding box center [216, 142] width 117 height 16
select select "office+site"
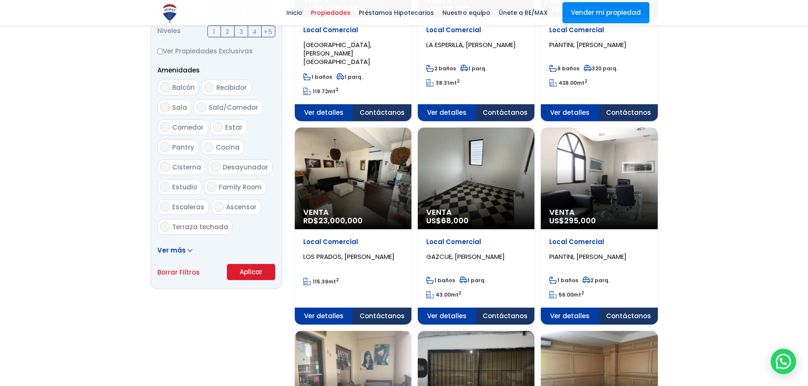
scroll to position [421, 0]
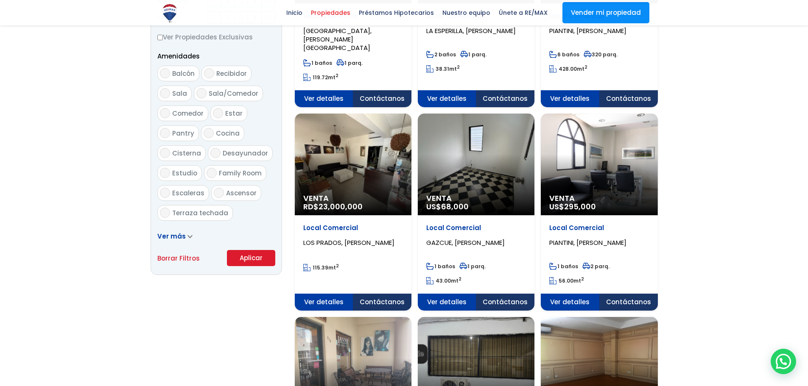
click at [248, 259] on button "Aplicar" at bounding box center [251, 258] width 48 height 16
click at [178, 237] on span "Ver más" at bounding box center [171, 236] width 28 height 9
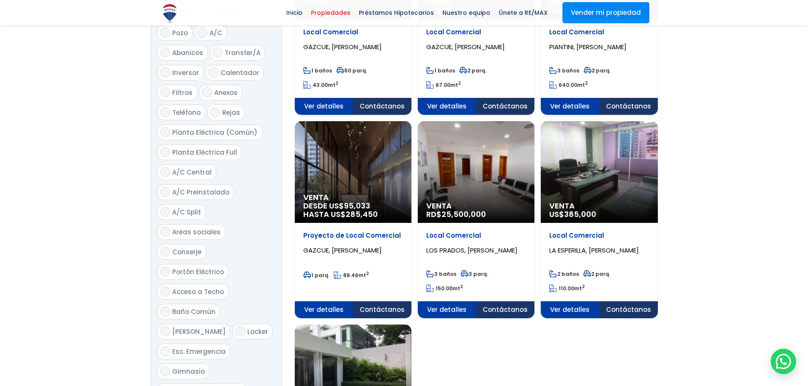
scroll to position [1057, 0]
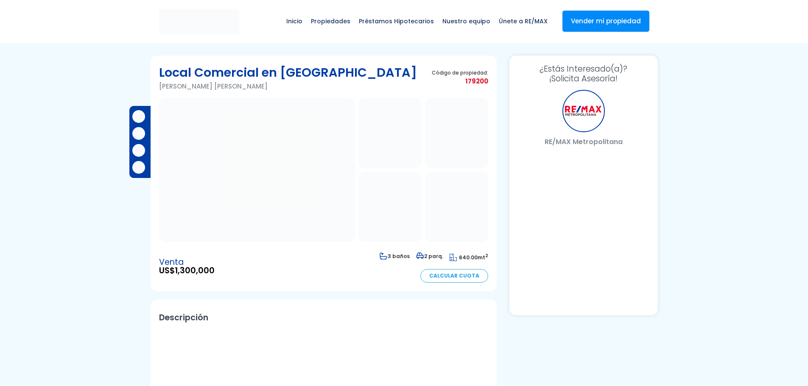
select select "DO"
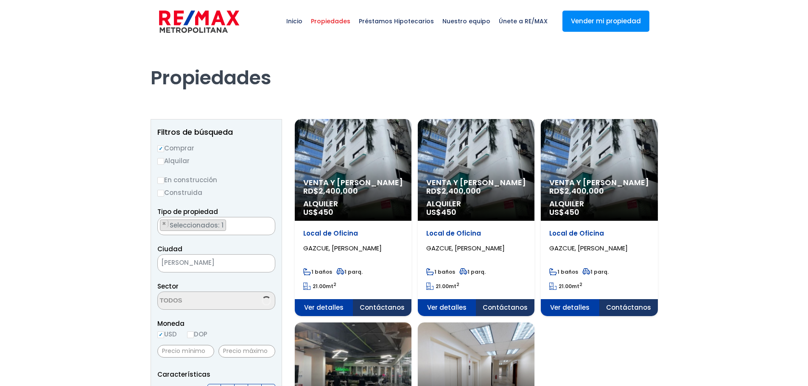
select select "206"
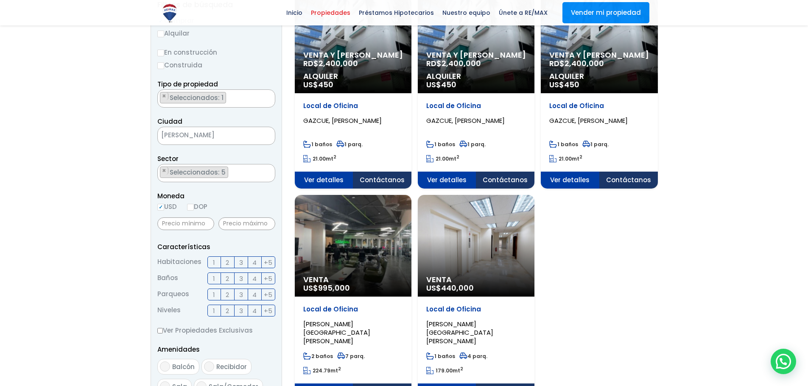
scroll to position [85, 0]
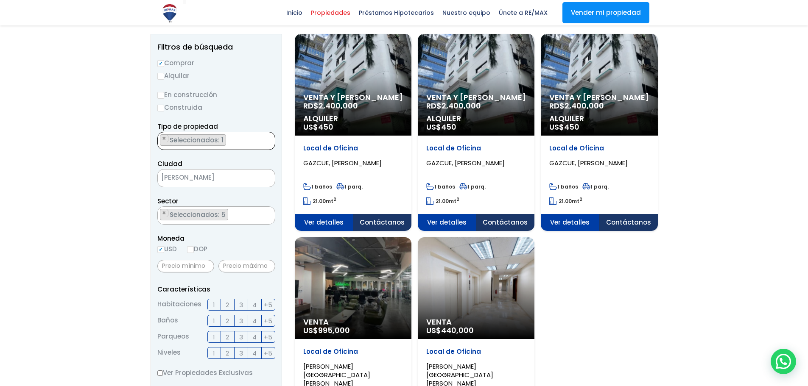
click at [228, 141] on ul "× Seleccionados: 1" at bounding box center [211, 141] width 106 height 18
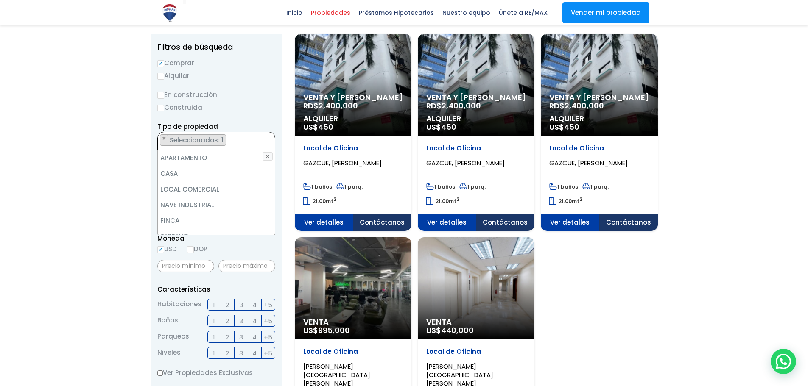
scroll to position [166, 0]
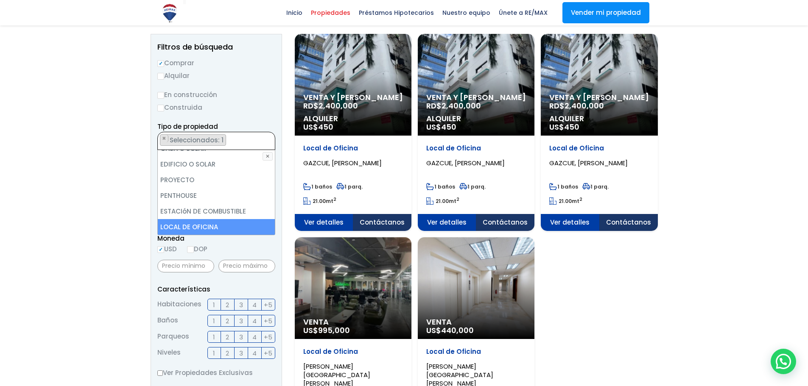
click at [98, 143] on div at bounding box center [404, 296] width 808 height 677
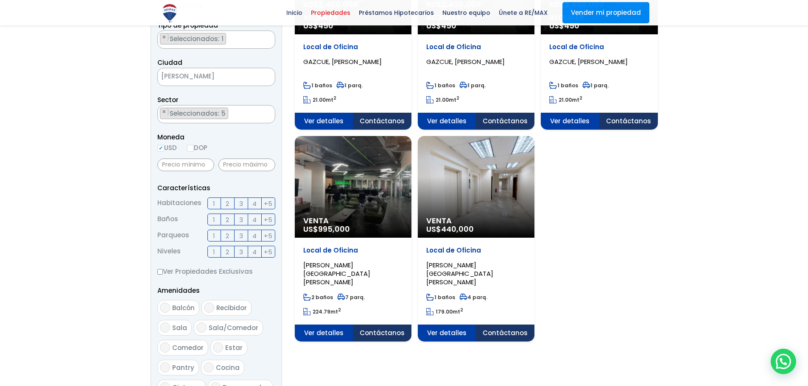
scroll to position [85, 0]
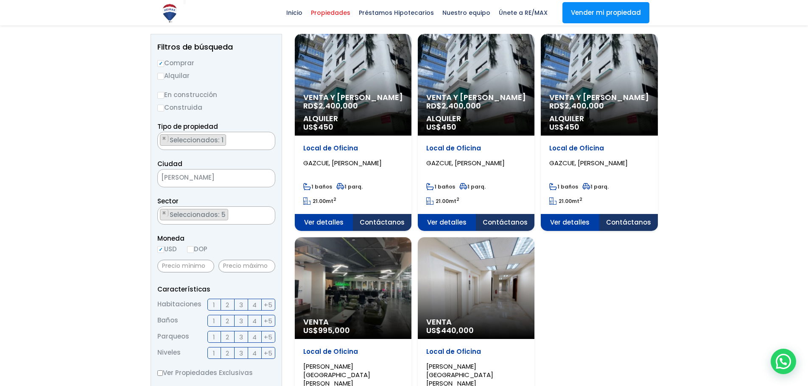
click at [234, 143] on ul "× Seleccionados: 1" at bounding box center [211, 141] width 106 height 18
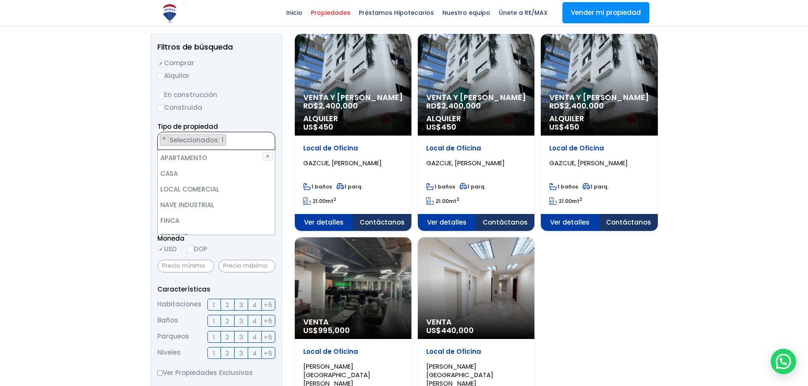
scroll to position [166, 0]
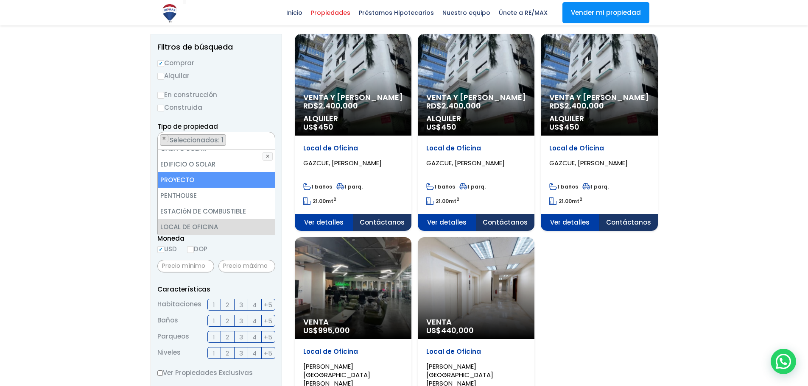
click at [227, 182] on li "PROYECTO" at bounding box center [216, 180] width 117 height 16
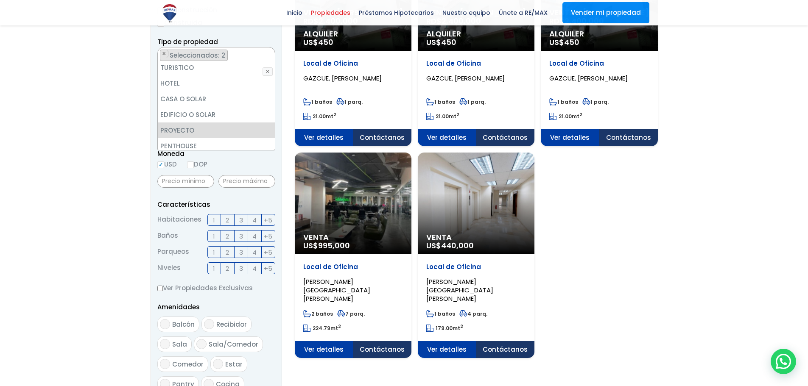
scroll to position [131, 0]
click at [254, 116] on li "EDIFICIO O SOLAR" at bounding box center [216, 114] width 117 height 16
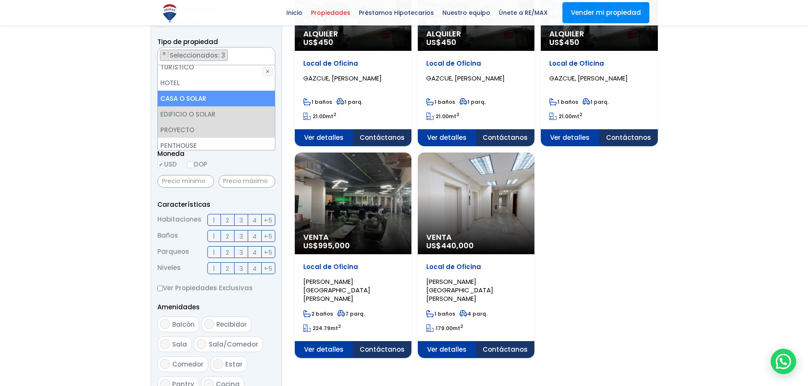
click at [223, 95] on li "CASA O SOLAR" at bounding box center [216, 99] width 117 height 16
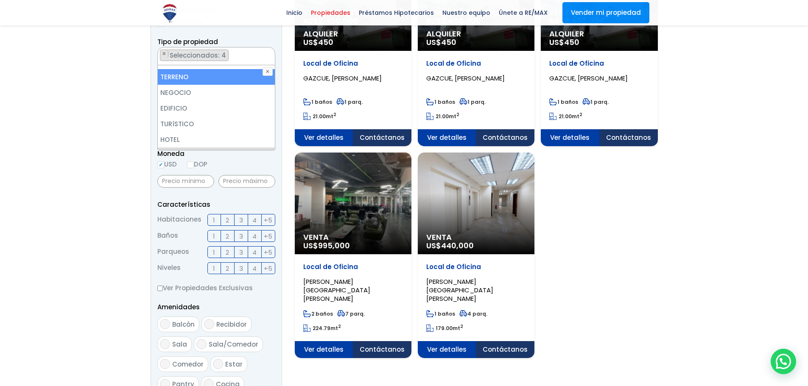
scroll to position [89, 0]
click at [228, 83] on li "NEGOCIO" at bounding box center [216, 78] width 117 height 16
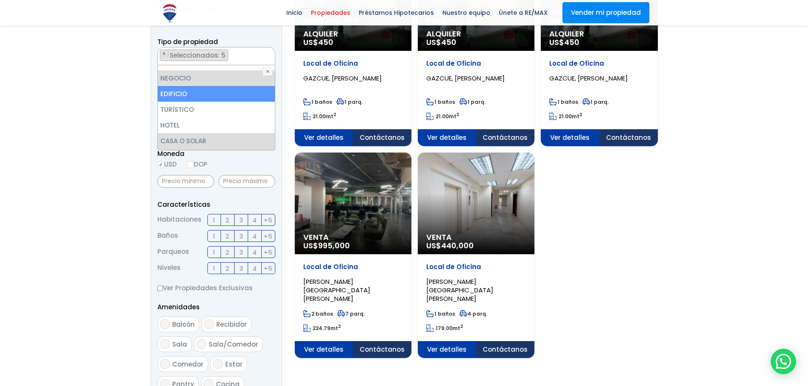
click at [221, 94] on li "EDIFICIO" at bounding box center [216, 94] width 117 height 16
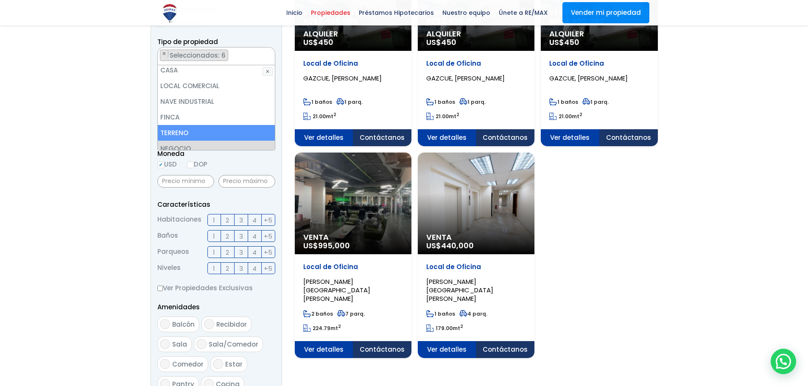
scroll to position [0, 0]
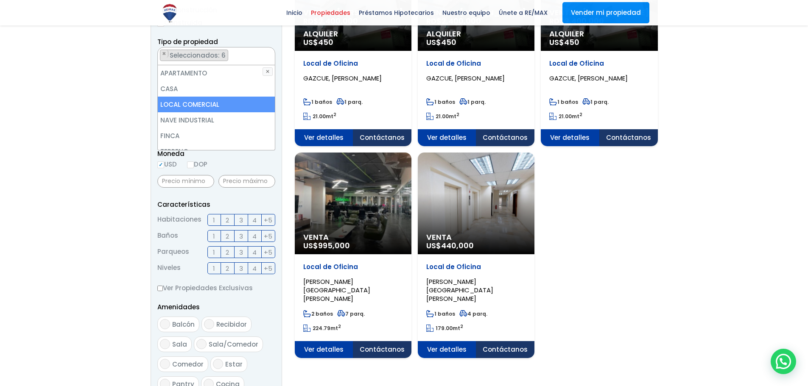
click at [217, 105] on li "LOCAL COMERCIAL" at bounding box center [216, 105] width 117 height 16
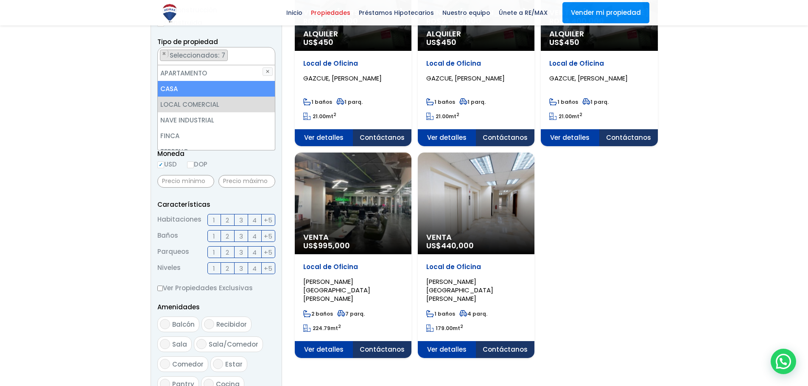
click at [213, 84] on li "CASA" at bounding box center [216, 89] width 117 height 16
select select "house"
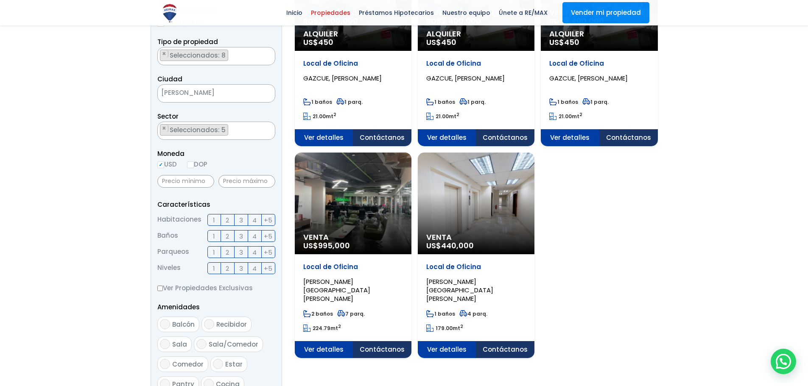
click at [111, 150] on div at bounding box center [404, 211] width 808 height 677
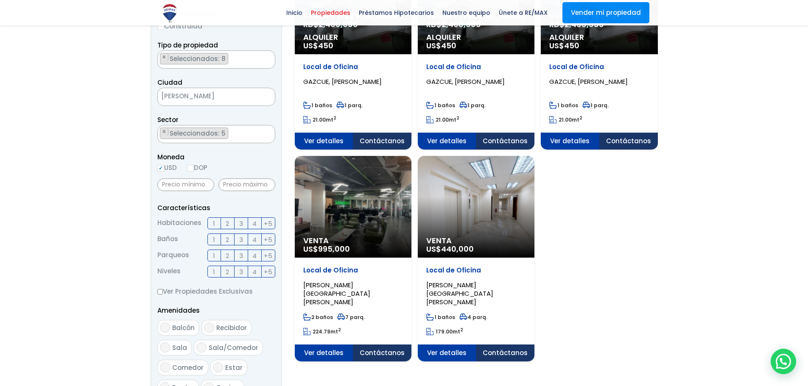
click at [219, 136] on span "Seleccionados: 5" at bounding box center [198, 133] width 59 height 9
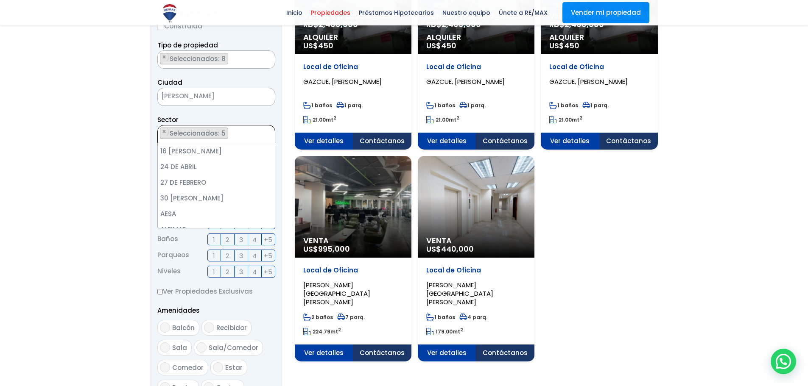
scroll to position [1344, 0]
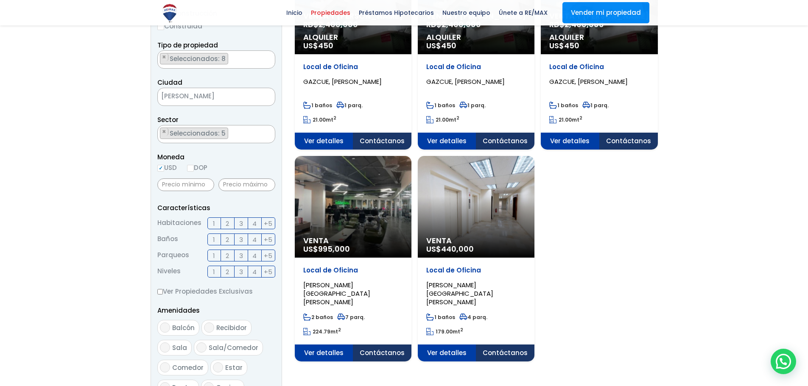
click at [135, 139] on div at bounding box center [404, 214] width 808 height 677
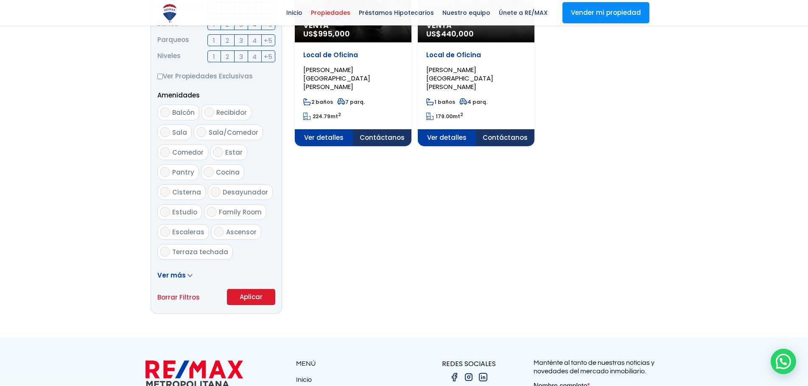
scroll to position [421, 0]
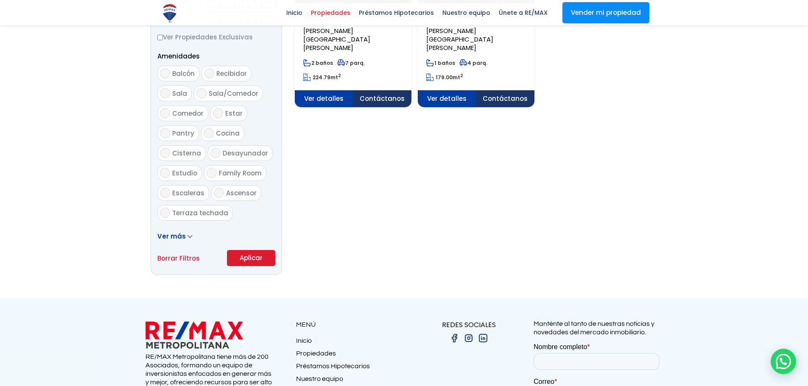
click at [247, 261] on button "Aplicar" at bounding box center [251, 258] width 48 height 16
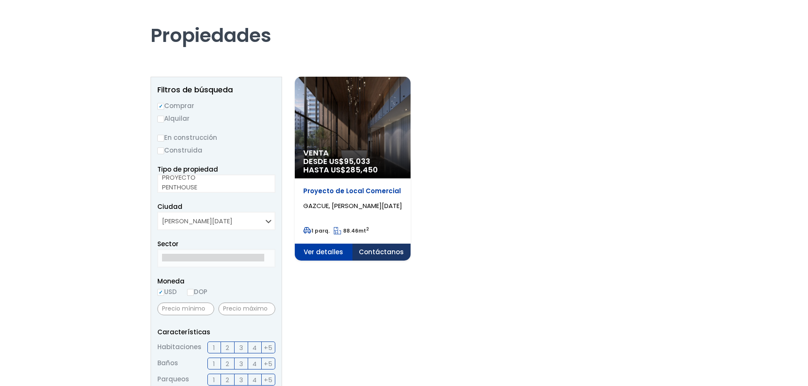
scroll to position [36, 0]
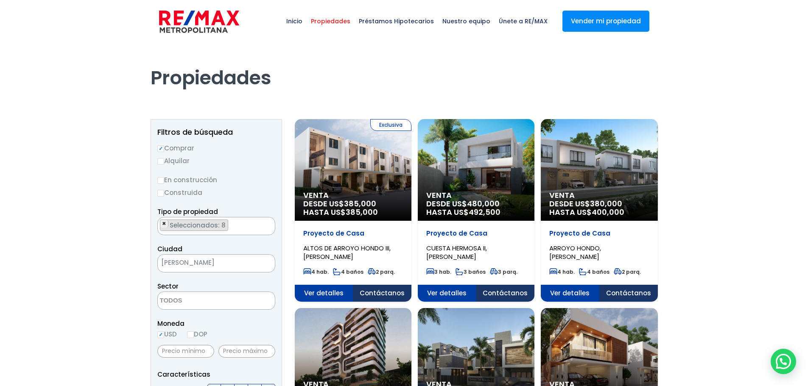
click at [163, 225] on span "×" at bounding box center [164, 224] width 4 height 8
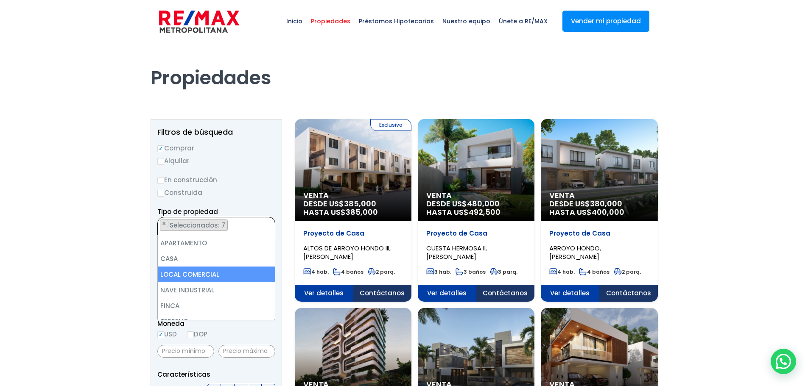
scroll to position [10, 0]
click at [164, 224] on span "×" at bounding box center [164, 224] width 4 height 8
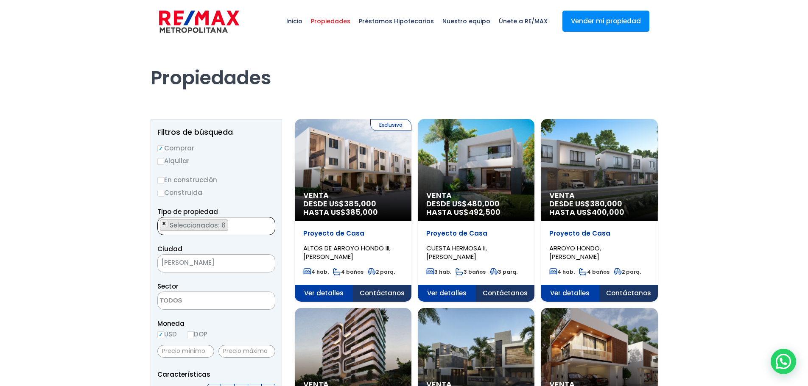
click at [165, 224] on span "×" at bounding box center [164, 224] width 4 height 8
click at [165, 225] on span "×" at bounding box center [164, 224] width 4 height 8
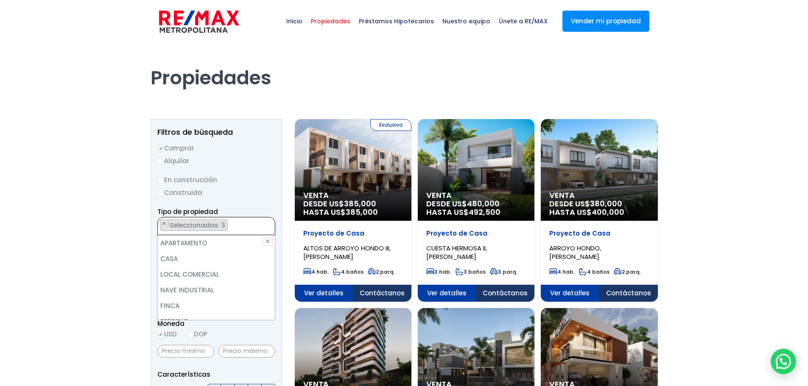
click at [165, 225] on span "×" at bounding box center [164, 224] width 4 height 8
select select "office+site"
click at [165, 225] on span "×" at bounding box center [164, 224] width 4 height 8
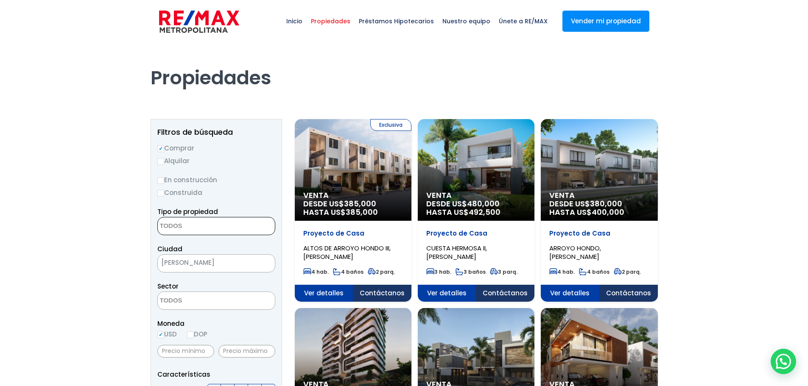
click at [165, 225] on textarea "Search" at bounding box center [199, 227] width 82 height 18
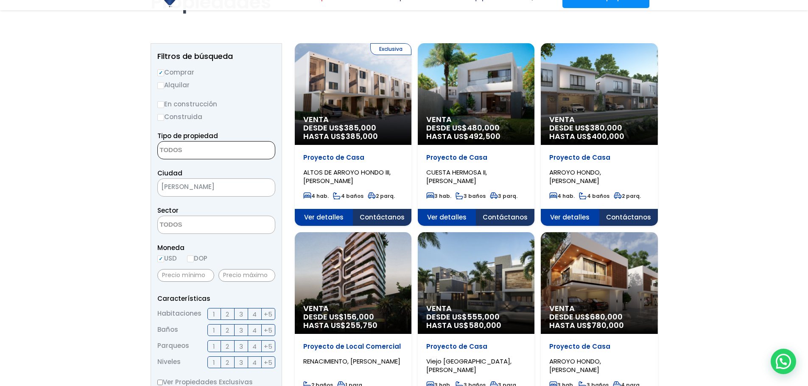
scroll to position [85, 0]
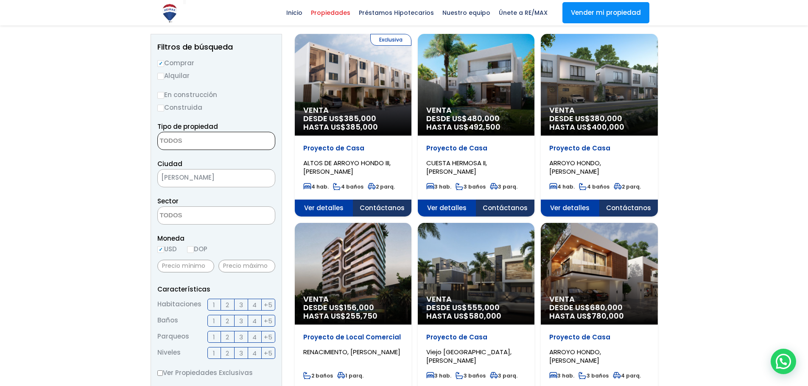
click at [207, 138] on textarea "Search" at bounding box center [199, 141] width 82 height 18
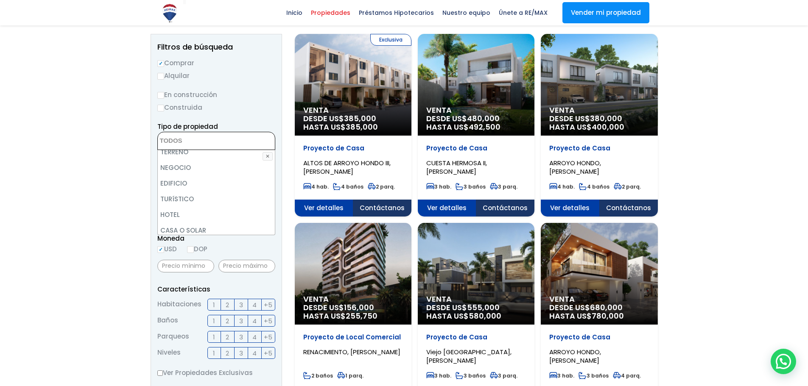
scroll to position [81, 0]
click at [204, 172] on li "NEGOCIO" at bounding box center [216, 171] width 117 height 16
select select "office"
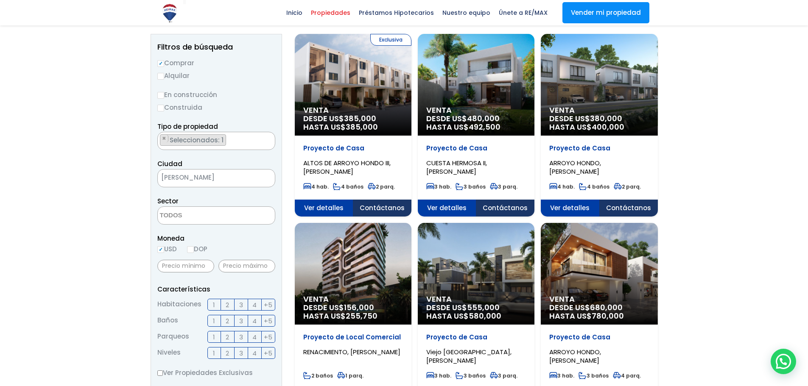
click at [98, 221] on div at bounding box center [404, 296] width 808 height 677
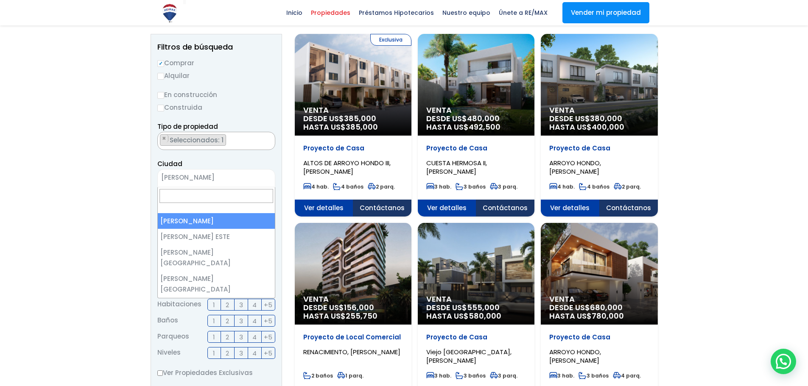
click at [212, 181] on span "[PERSON_NAME]" at bounding box center [206, 178] width 96 height 12
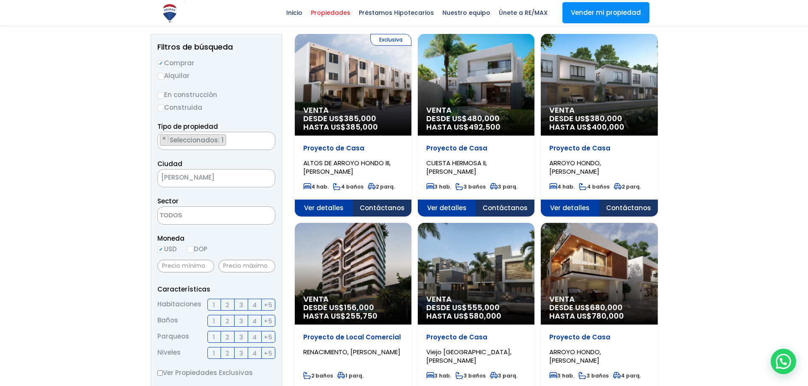
click at [203, 220] on textarea "Search" at bounding box center [199, 216] width 82 height 18
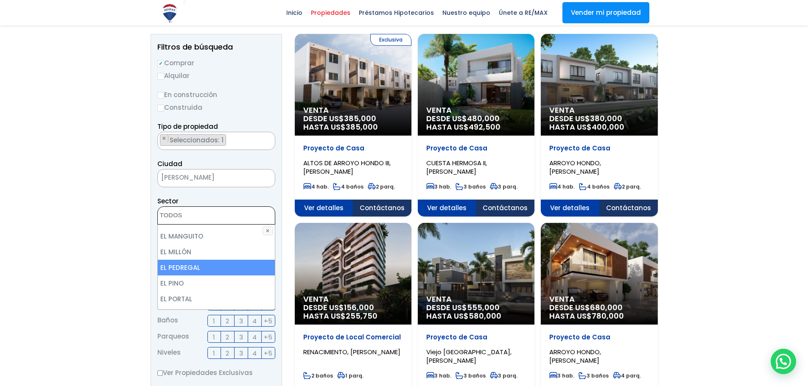
scroll to position [983, 0]
click at [207, 309] on li "EL VERGEL" at bounding box center [216, 317] width 117 height 16
select select "181"
click at [73, 242] on div at bounding box center [404, 296] width 808 height 677
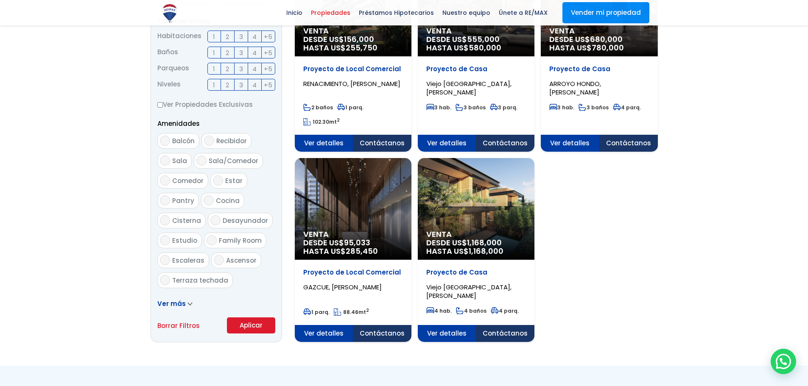
scroll to position [382, 0]
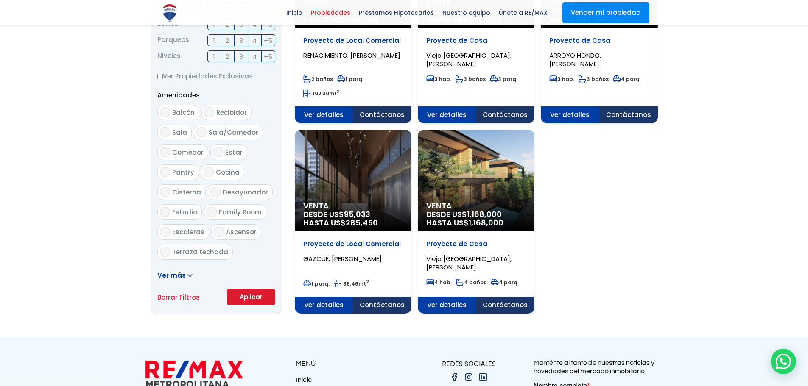
click at [245, 292] on button "Aplicar" at bounding box center [251, 297] width 48 height 16
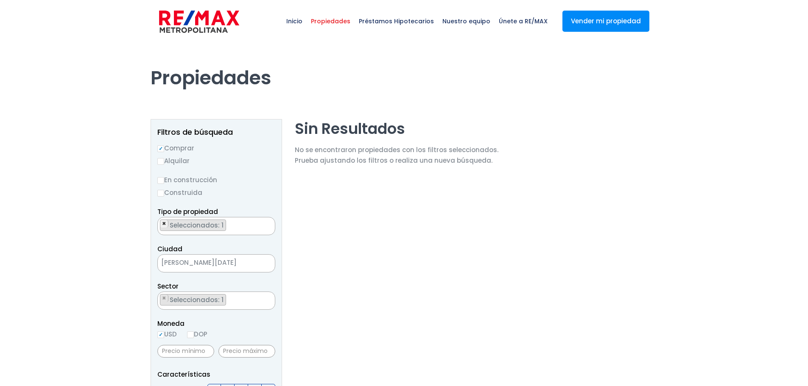
select select "181"
click at [161, 224] on textarea "Search" at bounding box center [160, 227] width 5 height 18
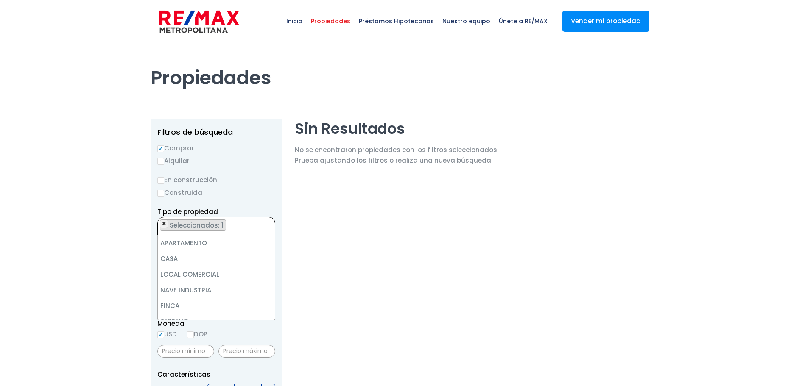
scroll to position [63, 0]
click at [165, 224] on span "×" at bounding box center [164, 224] width 4 height 8
select select
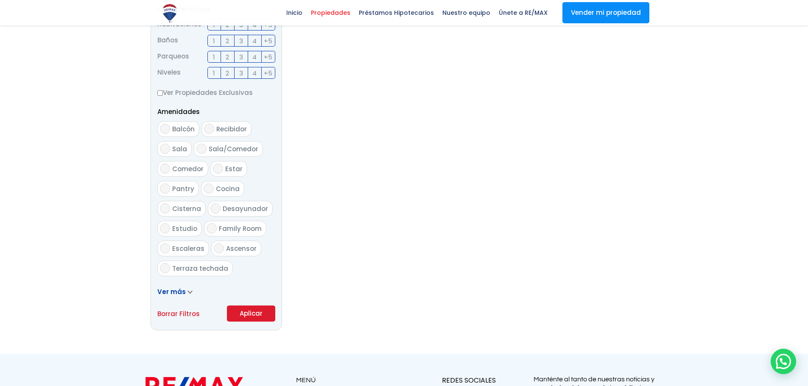
scroll to position [529, 0]
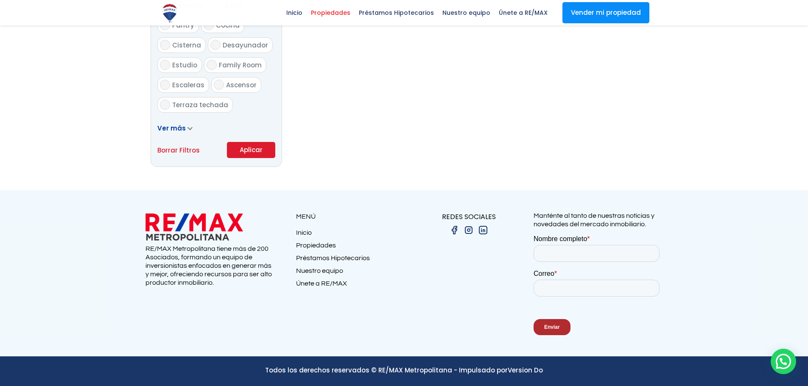
click at [243, 153] on button "Aplicar" at bounding box center [251, 150] width 48 height 16
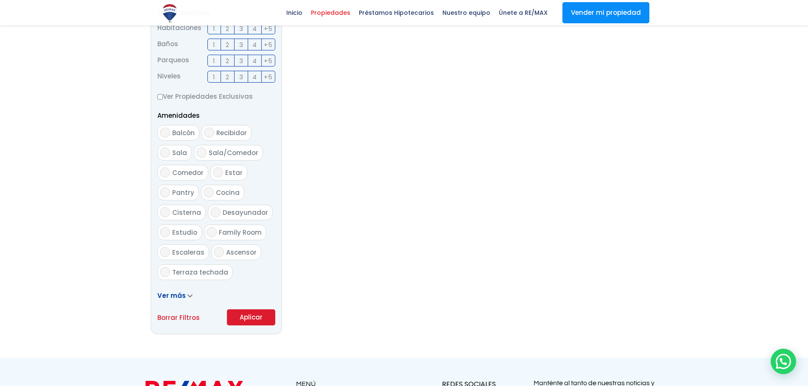
scroll to position [359, 0]
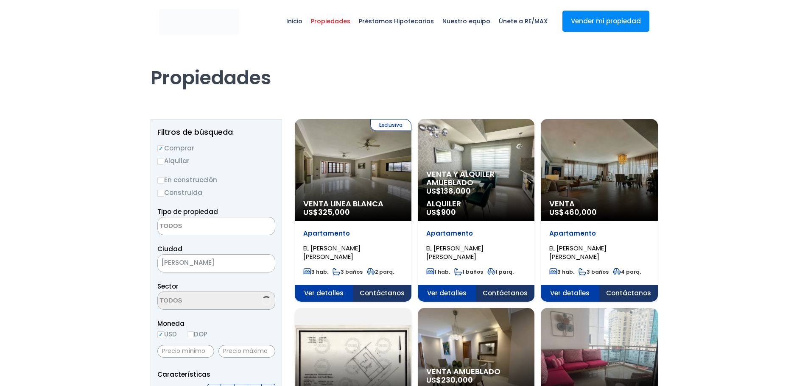
select select
select select "181"
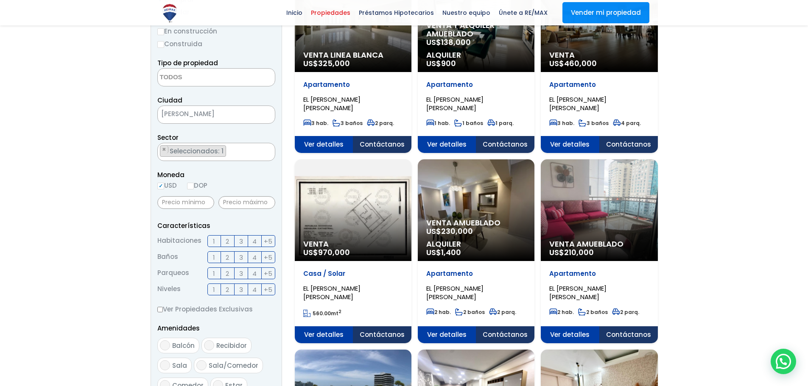
scroll to position [170, 0]
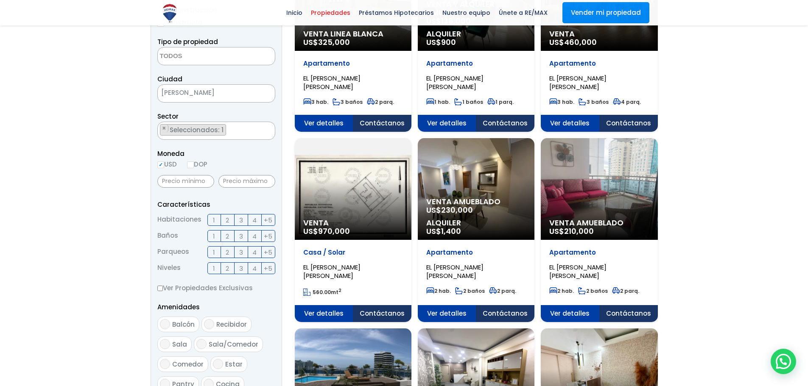
click at [375, 51] on div "Venta US$ 970,000" at bounding box center [353, 0] width 117 height 102
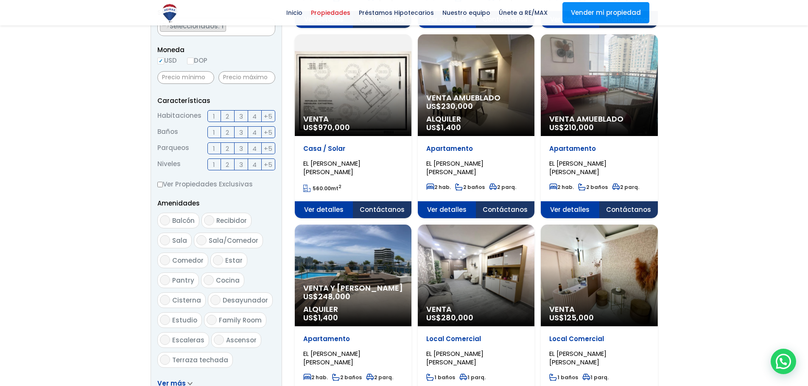
scroll to position [297, 0]
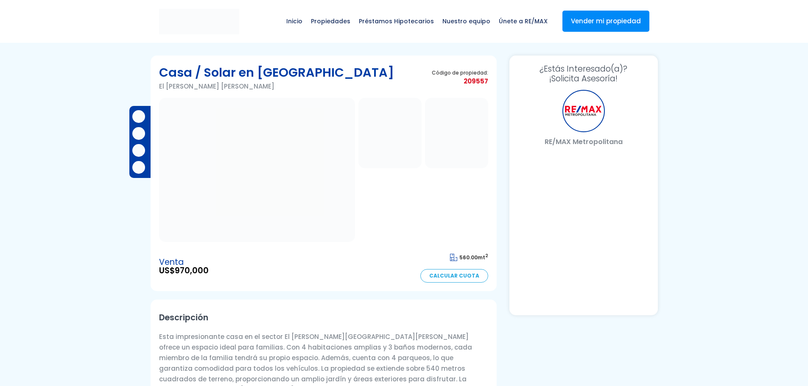
select select "DO"
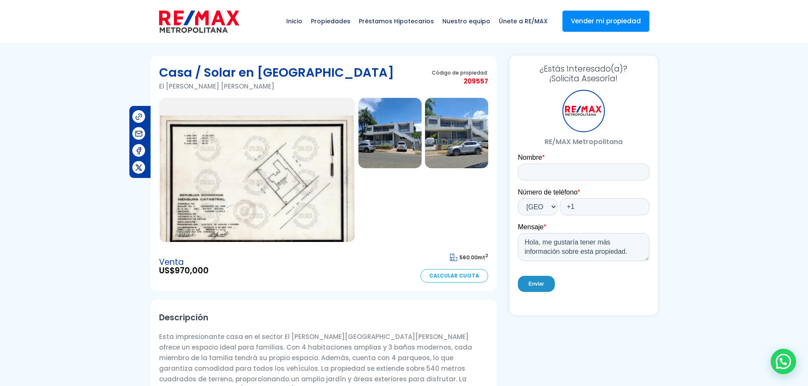
click at [368, 153] on img at bounding box center [389, 133] width 63 height 70
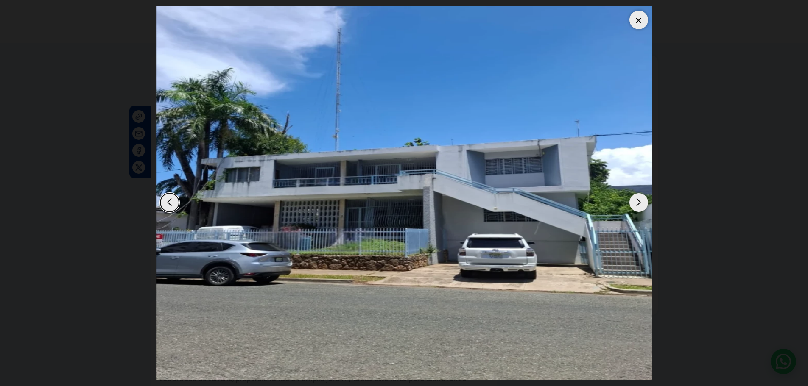
click at [640, 200] on div "Next slide" at bounding box center [638, 202] width 19 height 19
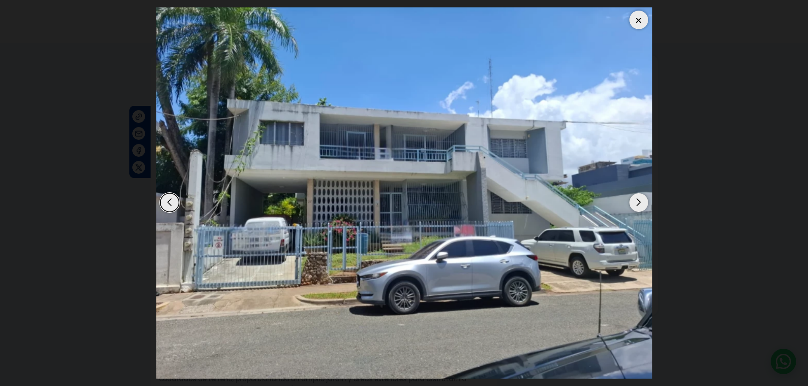
click at [640, 201] on div "Next slide" at bounding box center [638, 202] width 19 height 19
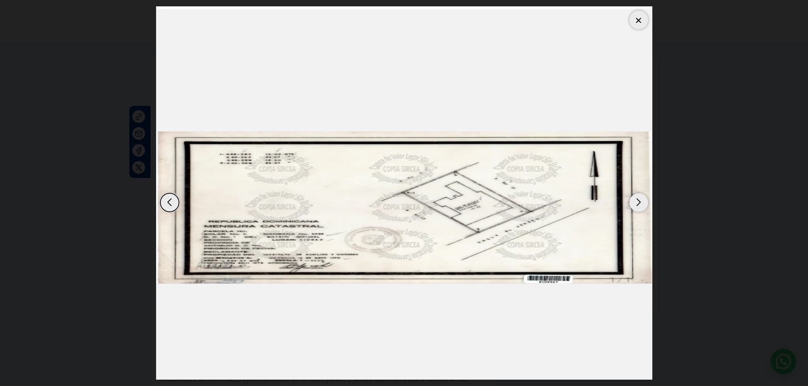
click at [640, 201] on div "Next slide" at bounding box center [638, 202] width 19 height 19
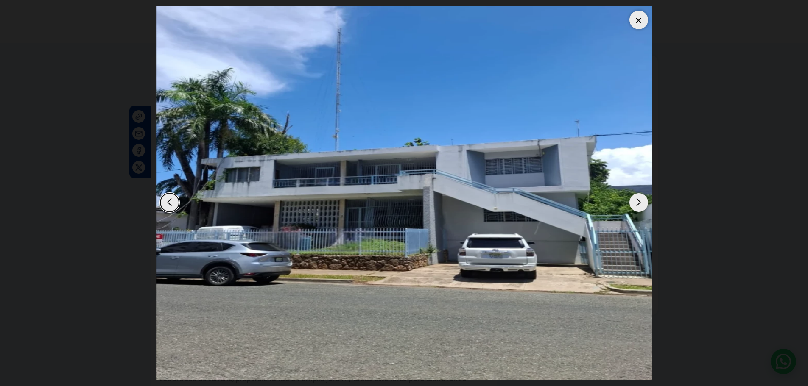
click at [658, 204] on dialog at bounding box center [404, 193] width 509 height 386
click at [639, 21] on div at bounding box center [638, 20] width 19 height 19
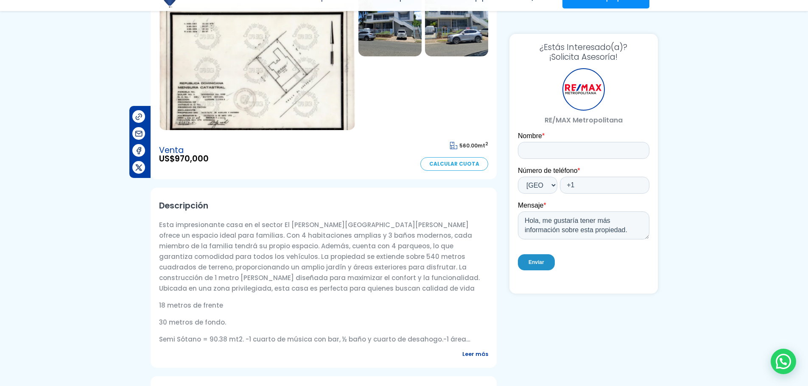
scroll to position [127, 0]
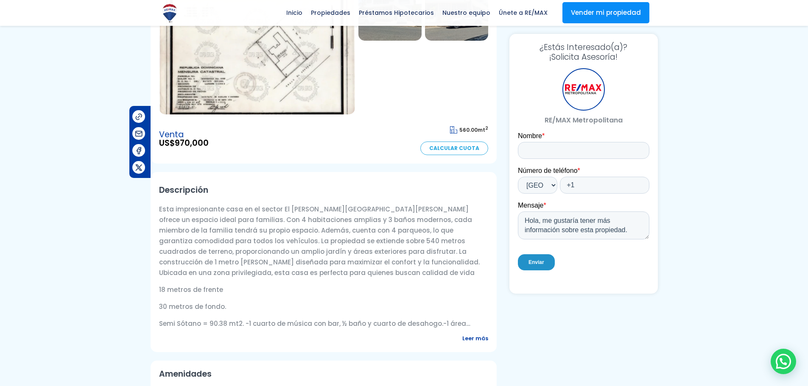
drag, startPoint x: 225, startPoint y: 232, endPoint x: 324, endPoint y: 248, distance: 100.9
click at [324, 248] on p "Esta impresionante casa en el sector El Vergel de Santo Domingo de Guzmán ofrec…" at bounding box center [323, 241] width 329 height 74
click at [302, 265] on p "Esta impresionante casa en el sector El Vergel de Santo Domingo de Guzmán ofrec…" at bounding box center [323, 241] width 329 height 74
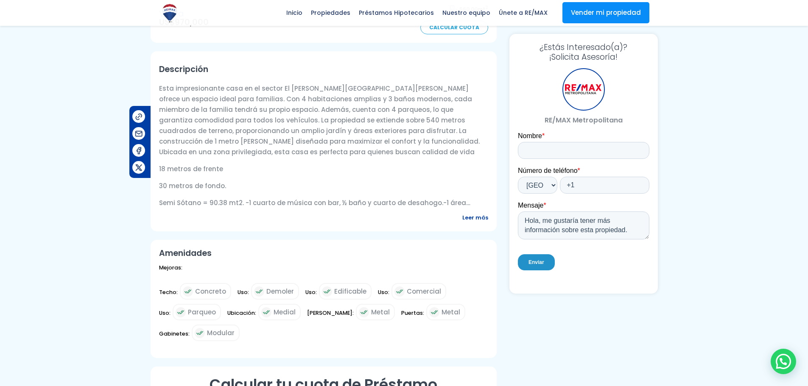
scroll to position [254, 0]
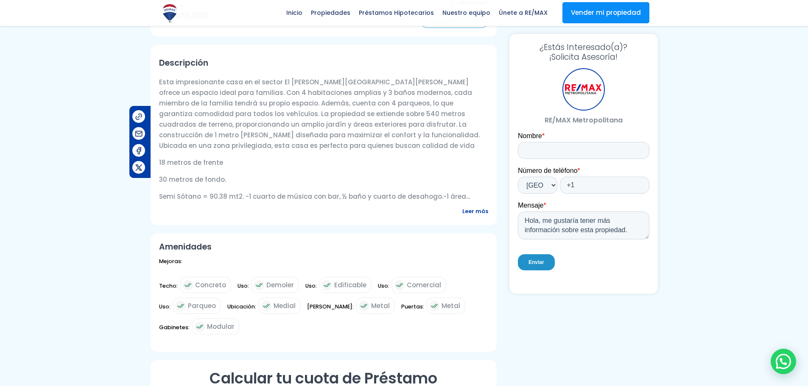
click at [478, 209] on span "Leer más" at bounding box center [475, 211] width 26 height 11
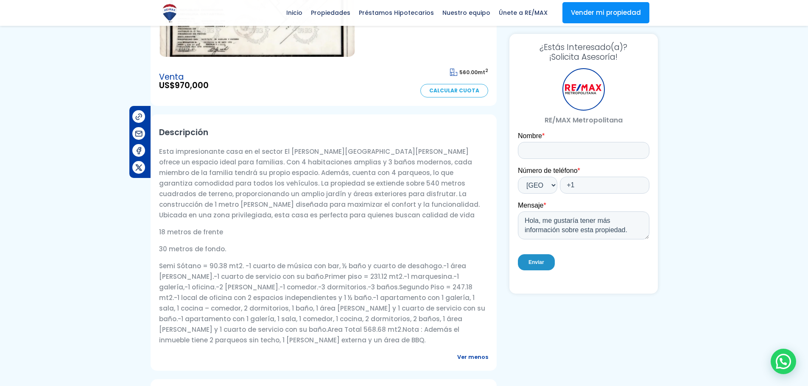
scroll to position [0, 0]
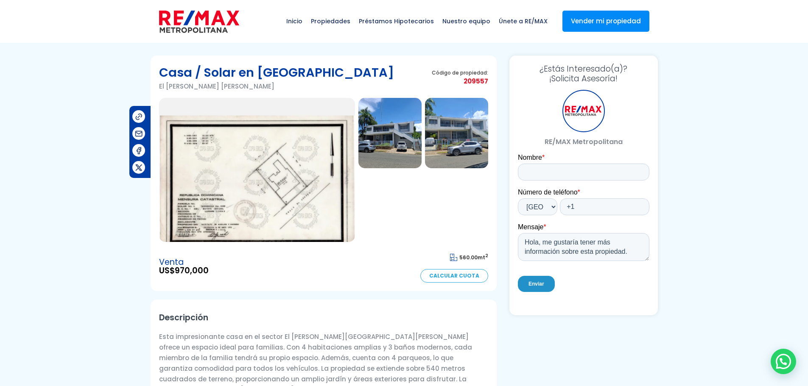
drag, startPoint x: 27, startPoint y: 0, endPoint x: 87, endPoint y: 0, distance: 60.2
click at [82, 27] on div "Inicio Propiedades Préstamos Hipotecarios Calculadora de préstamos Nuestro equi…" at bounding box center [404, 21] width 808 height 43
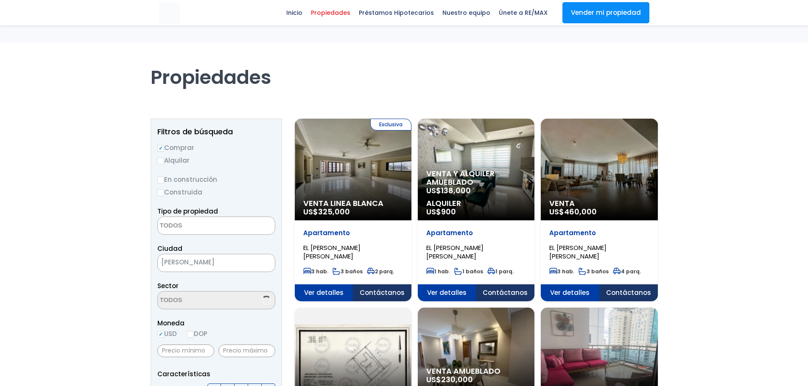
select select
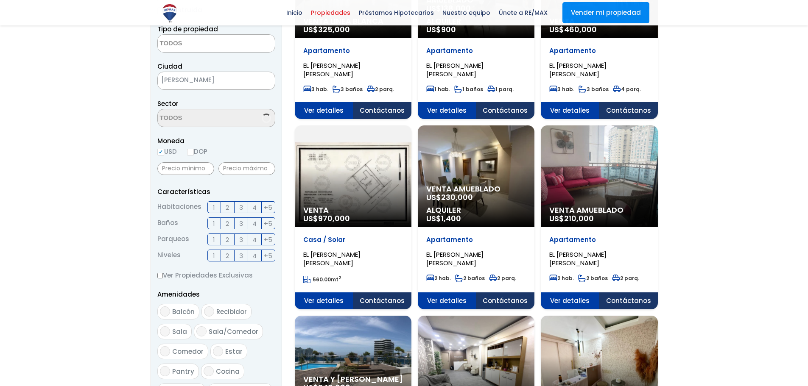
select select "181"
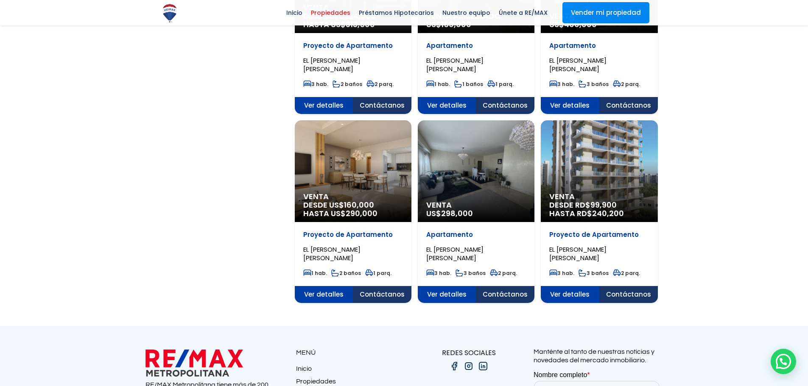
scroll to position [776, 0]
